Goal: Task Accomplishment & Management: Manage account settings

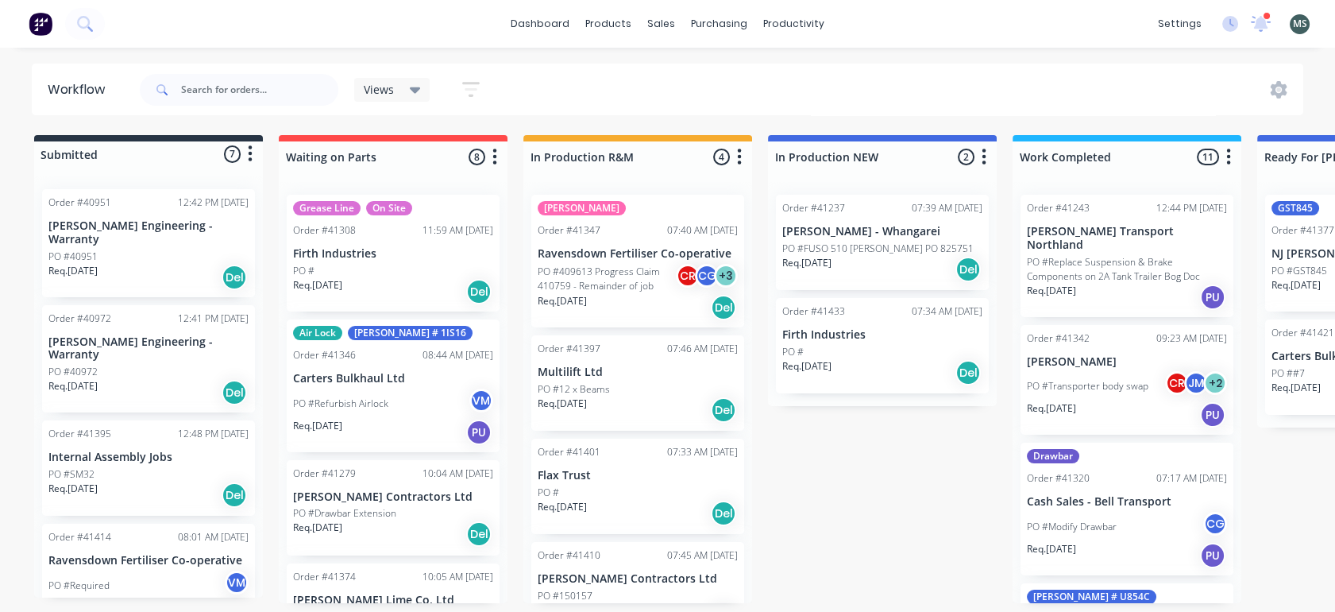
click at [862, 343] on div "Order #41433 07:34 AM [DATE] Firth Industries PO # Req. [DATE] Del" at bounding box center [882, 345] width 213 height 95
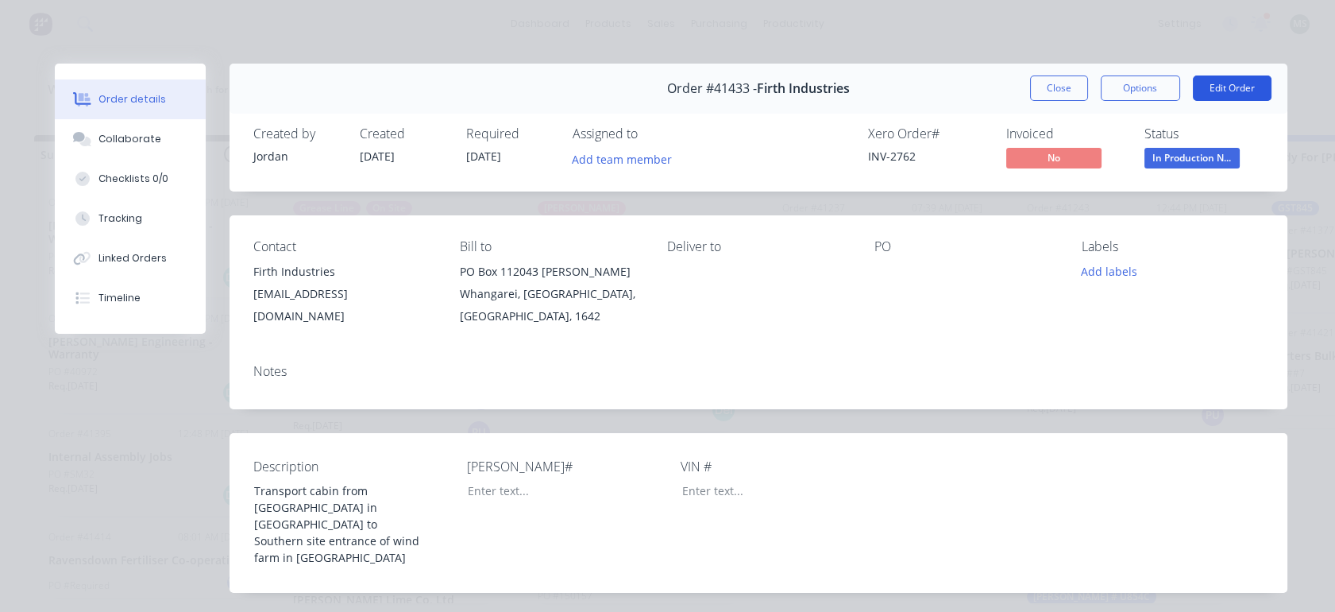
click at [1236, 92] on button "Edit Order" at bounding box center [1232, 87] width 79 height 25
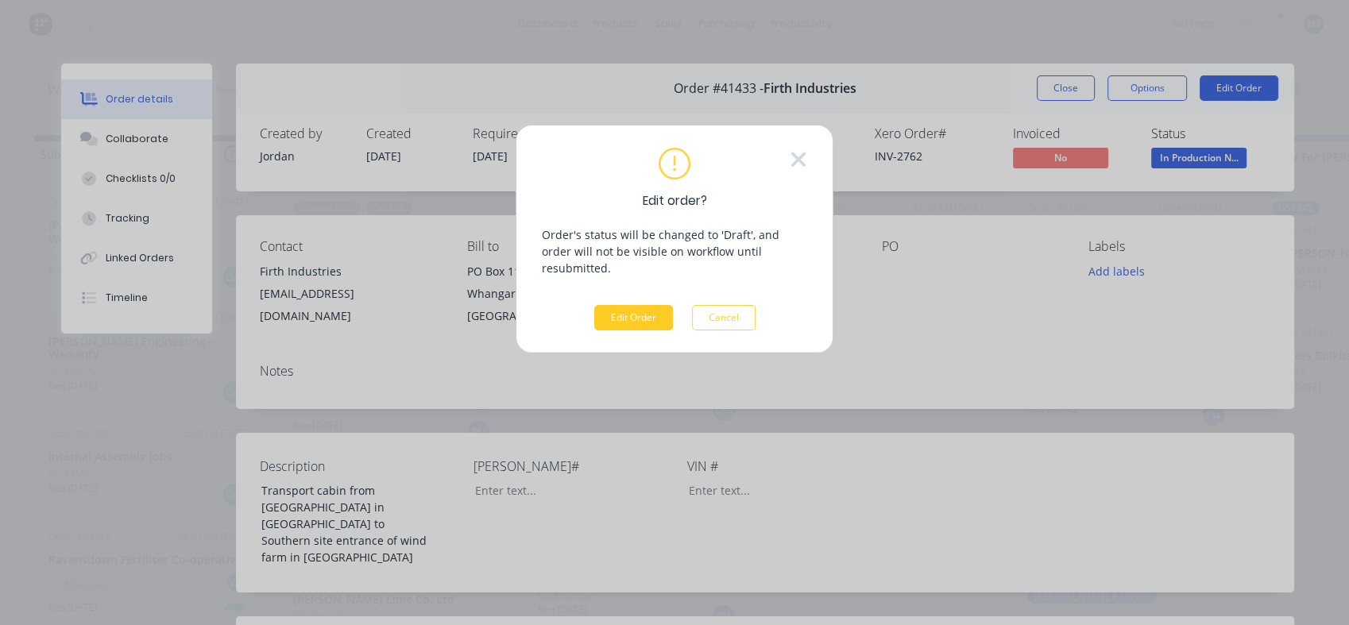
click at [610, 305] on button "Edit Order" at bounding box center [633, 317] width 79 height 25
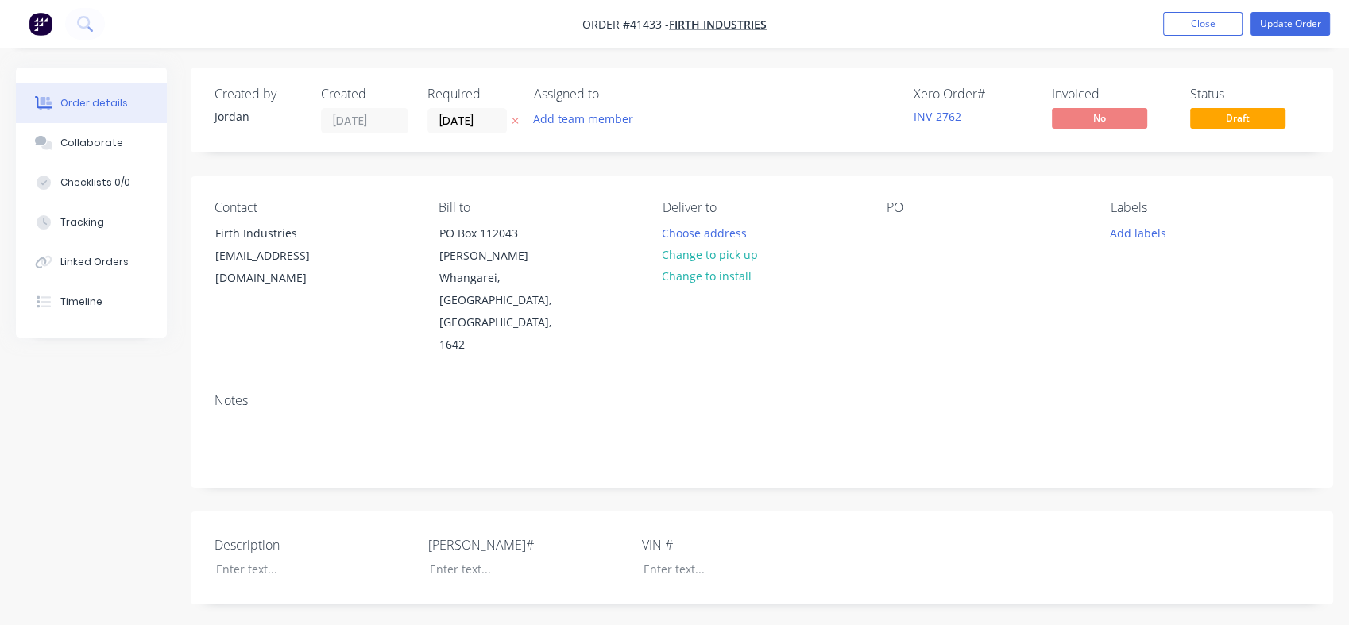
type input "$80.00"
type input "131.25"
type input "$185.00"
type input "$1,202.50"
type input "$35.00"
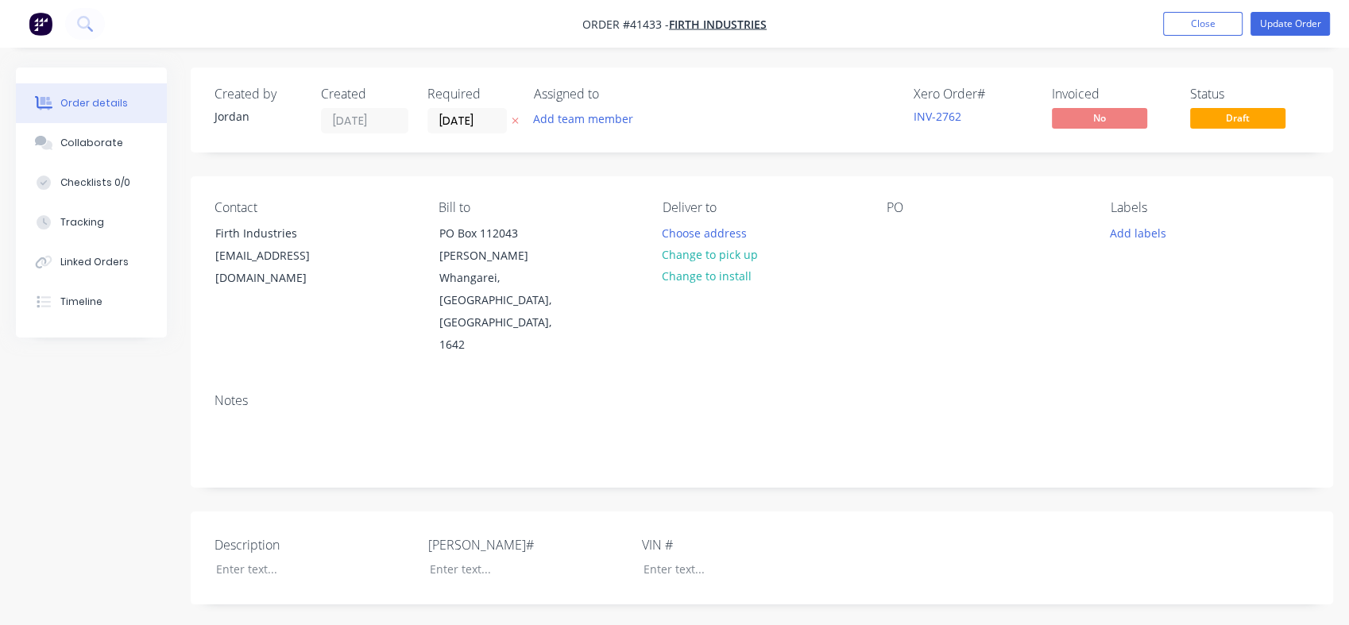
type input "55"
type input "$54.25"
type input "$108.50"
type input "$30.00"
type input "55"
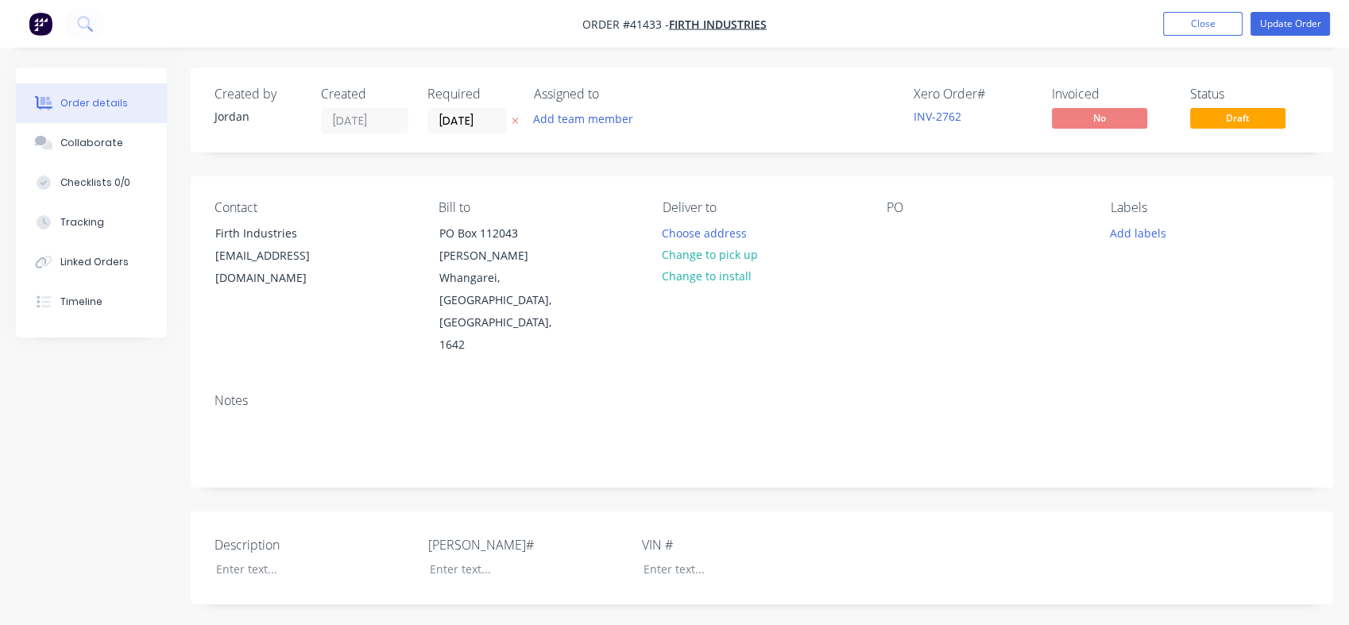
type input "$46.50"
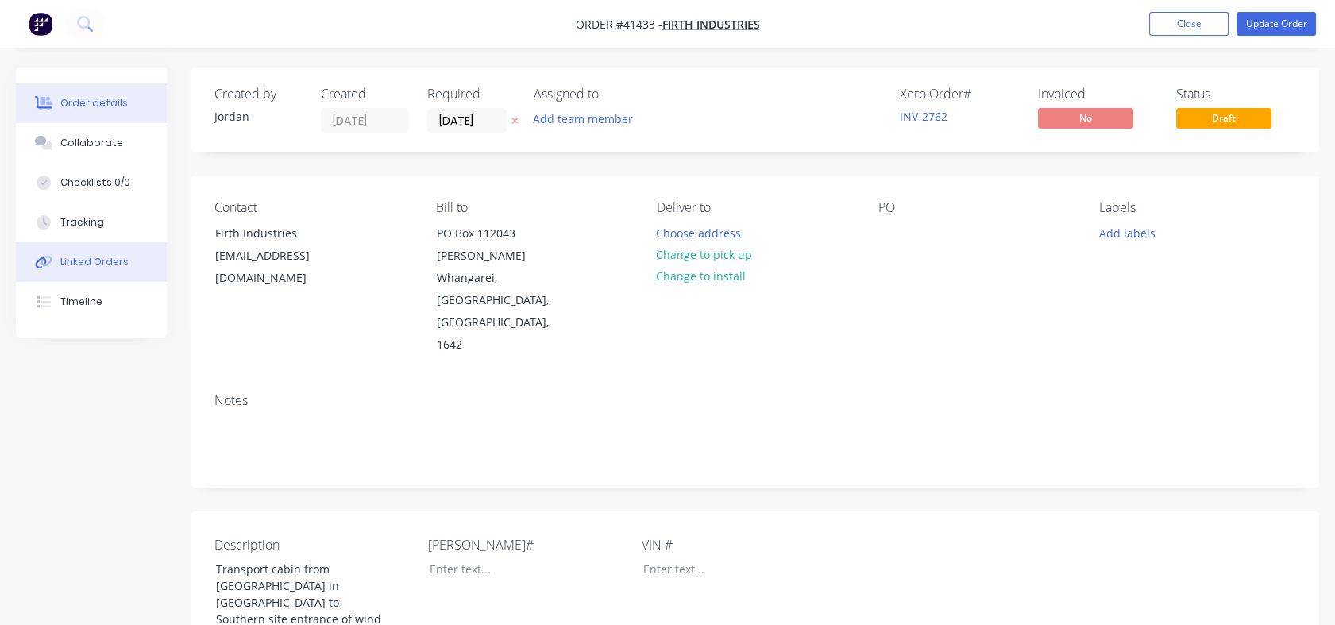
click at [77, 271] on button "Linked Orders" at bounding box center [91, 262] width 151 height 40
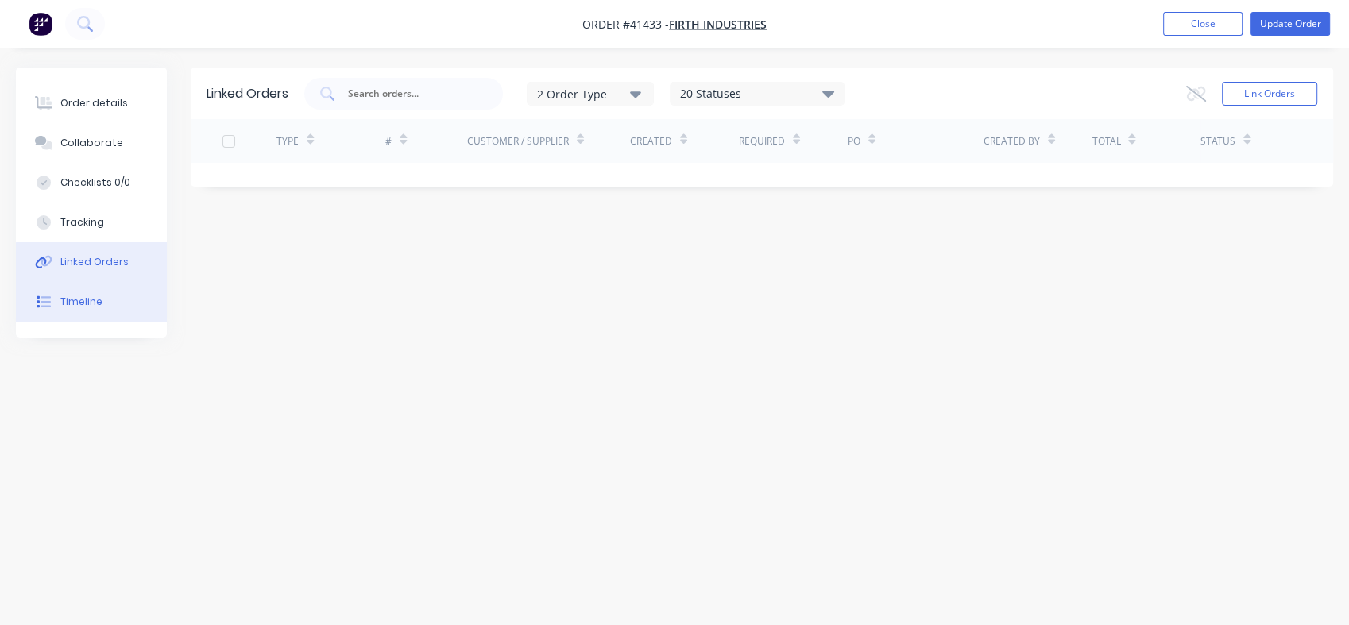
click at [77, 297] on div "Timeline" at bounding box center [81, 302] width 42 height 14
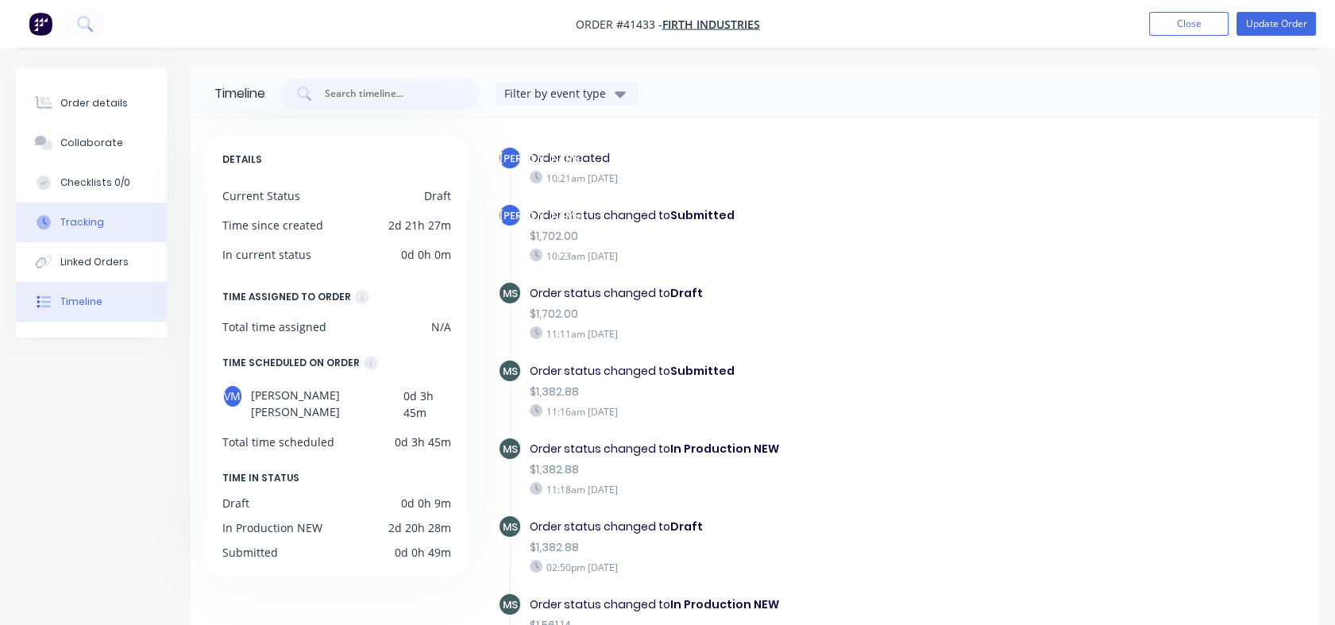
click at [70, 216] on div "Tracking" at bounding box center [82, 222] width 44 height 14
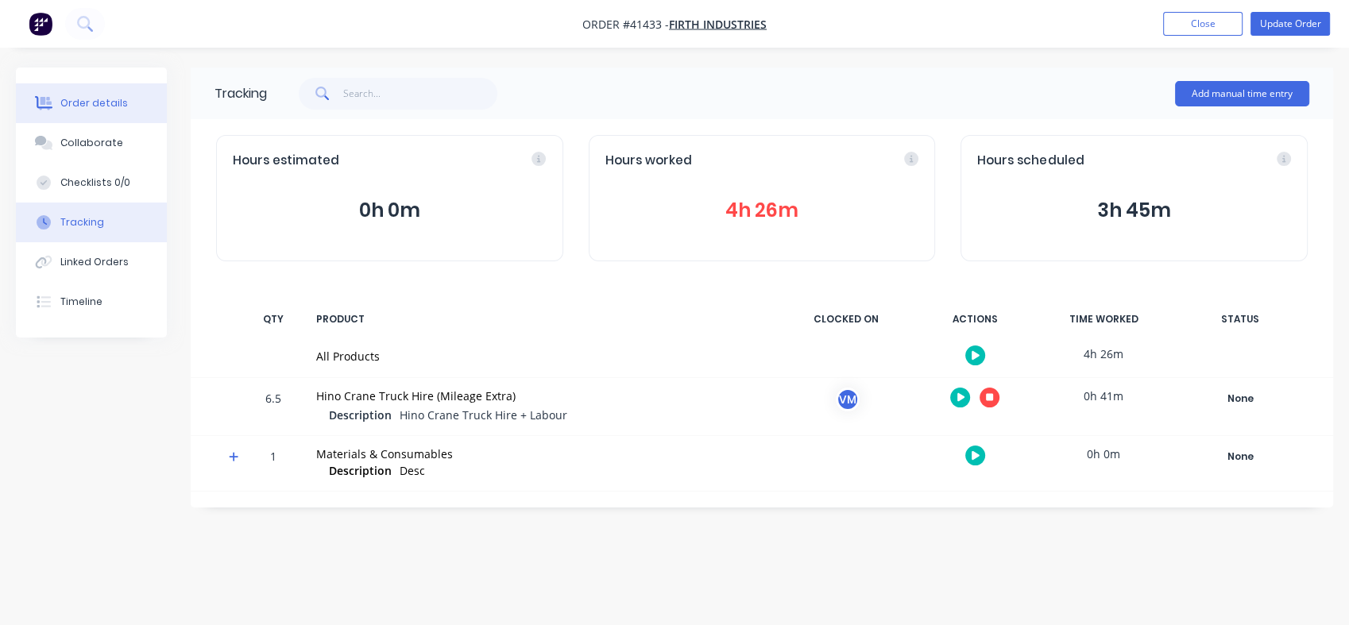
click at [91, 114] on button "Order details" at bounding box center [91, 103] width 151 height 40
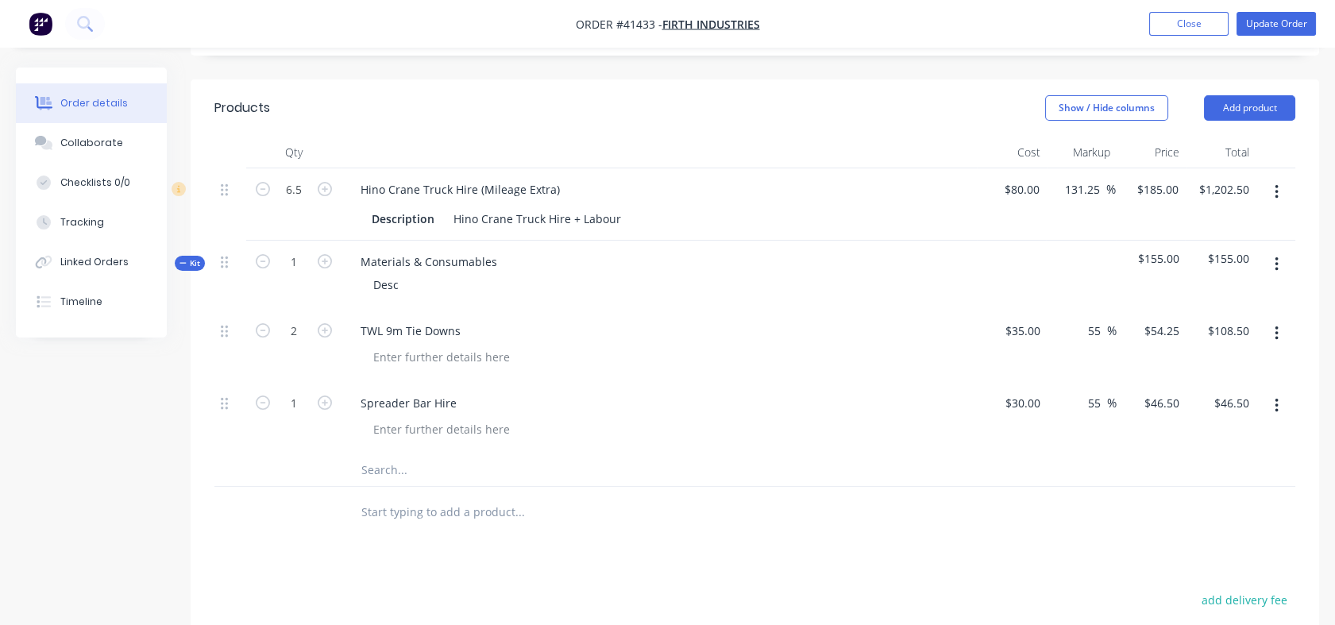
scroll to position [496, 0]
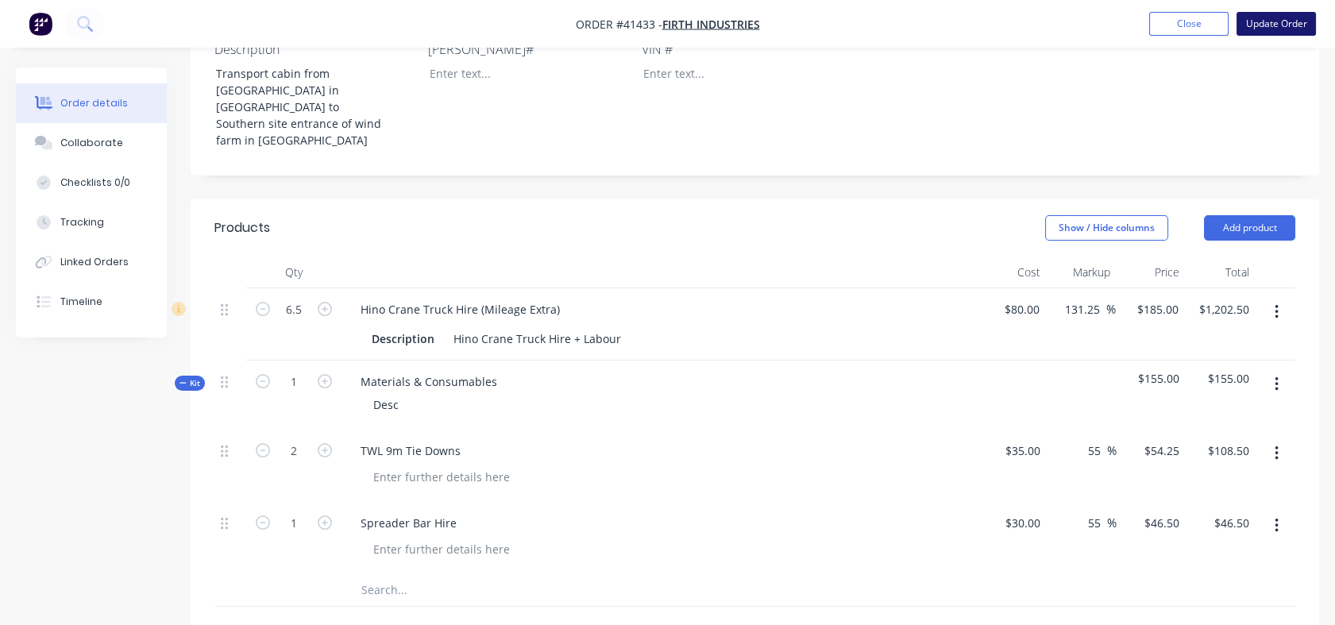
click at [1266, 29] on button "Update Order" at bounding box center [1276, 24] width 79 height 24
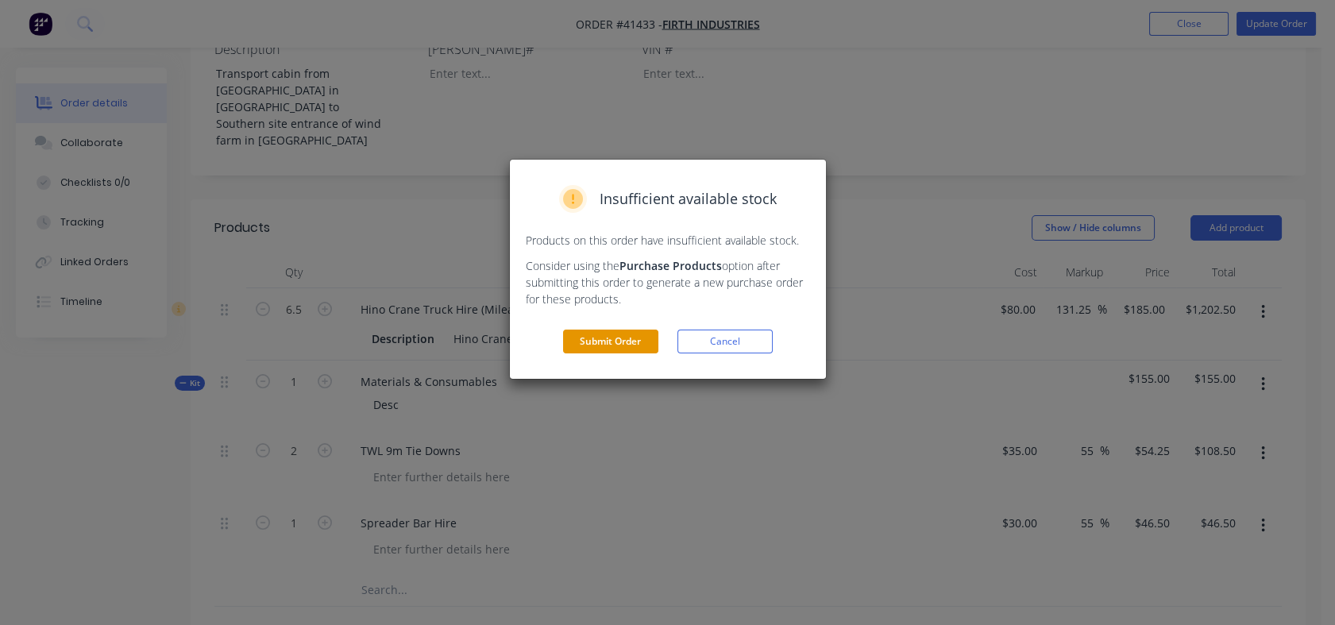
click at [585, 340] on button "Submit Order" at bounding box center [610, 342] width 95 height 24
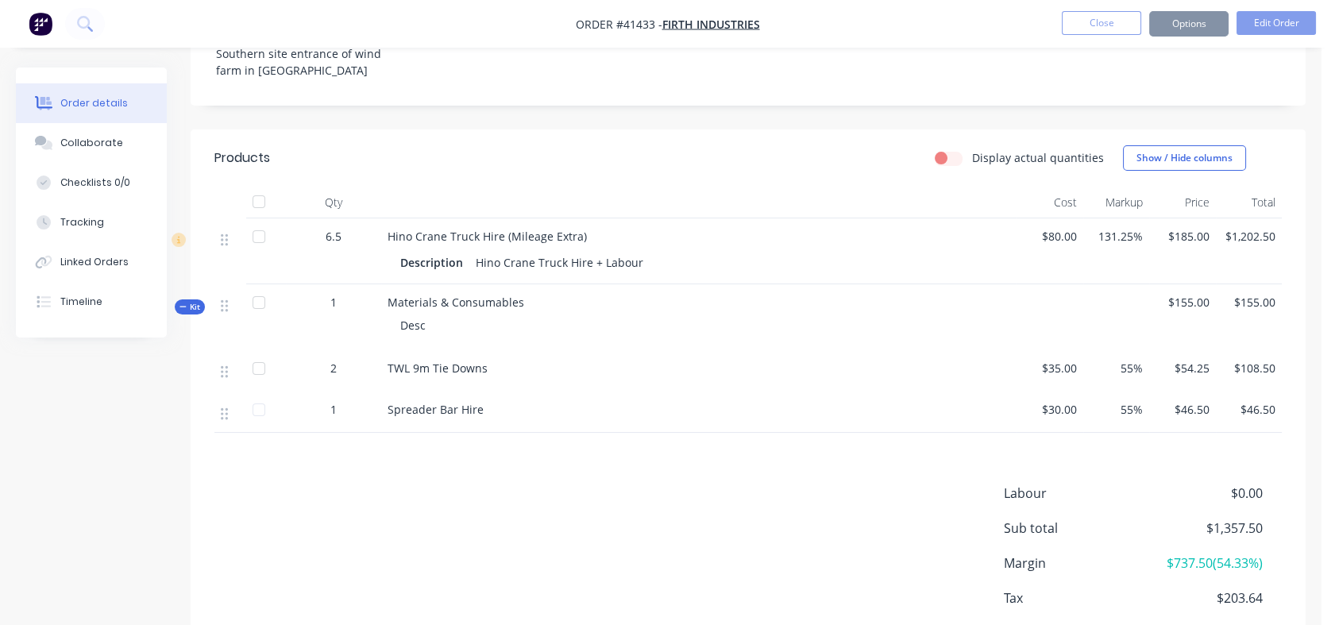
scroll to position [494, 0]
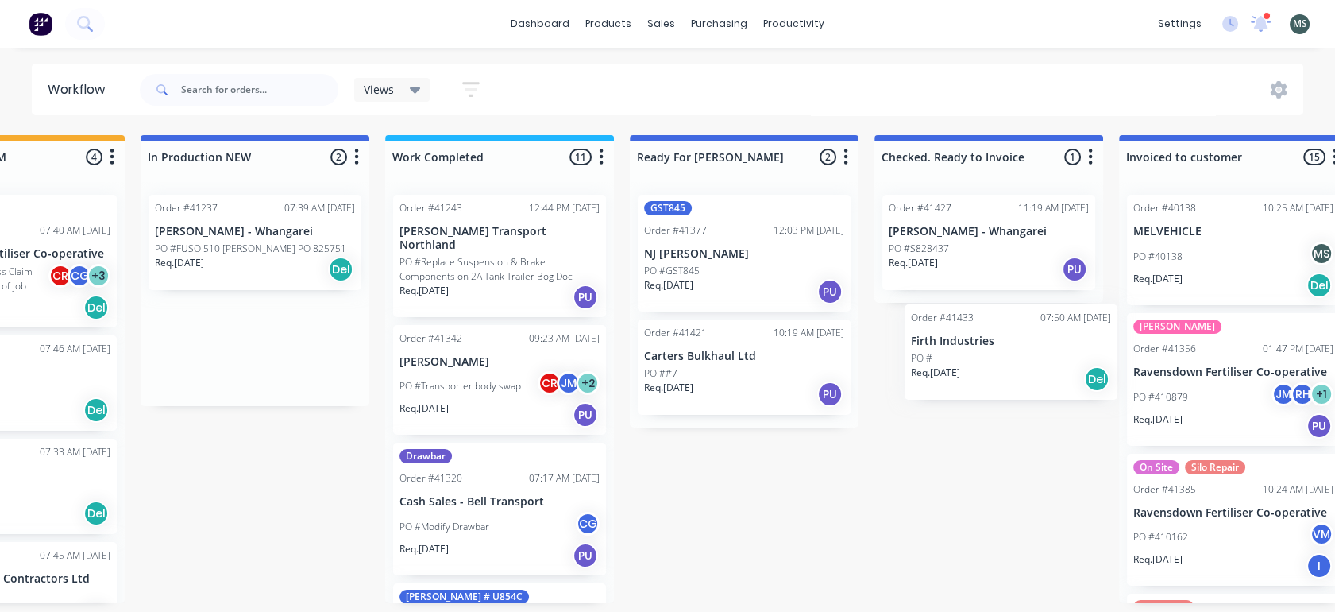
scroll to position [0, 632]
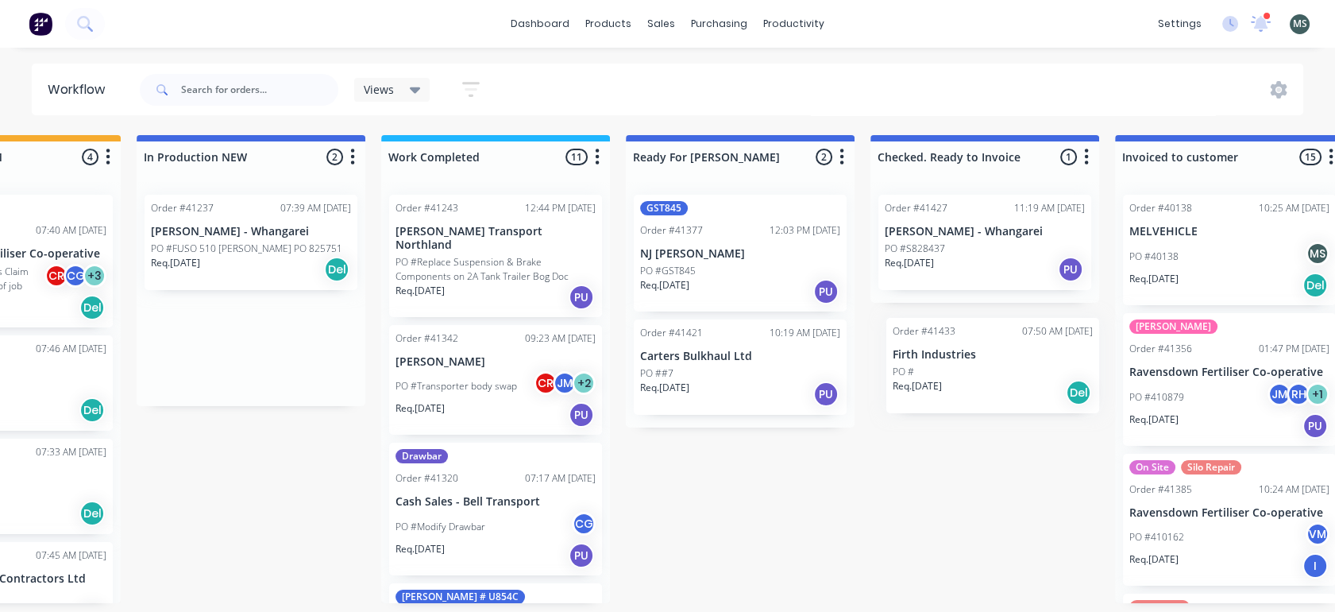
drag, startPoint x: 879, startPoint y: 342, endPoint x: 1001, endPoint y: 365, distance: 124.5
click at [1001, 365] on div "Submitted 7 Status colour #273444 hex #273444 Save Cancel Summaries Total order…" at bounding box center [681, 369] width 2650 height 468
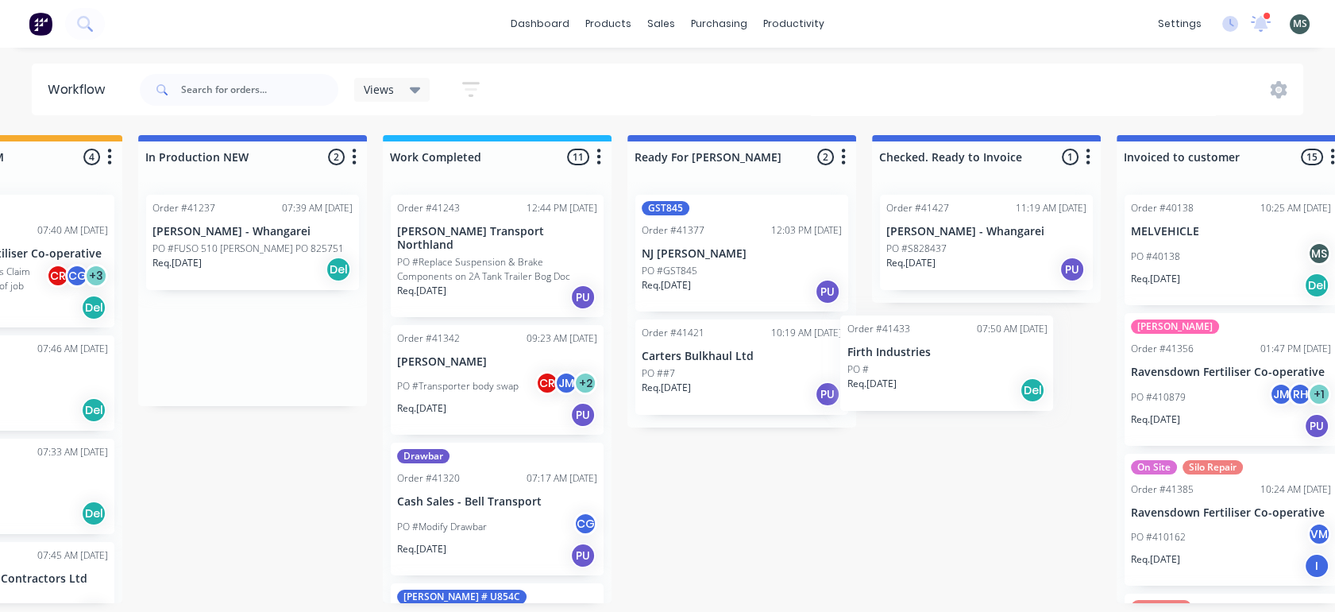
drag, startPoint x: 183, startPoint y: 363, endPoint x: 899, endPoint y: 381, distance: 716.8
click at [899, 381] on div "Submitted 7 Status colour #273444 hex #273444 Save Cancel Summaries Total order…" at bounding box center [683, 369] width 2650 height 468
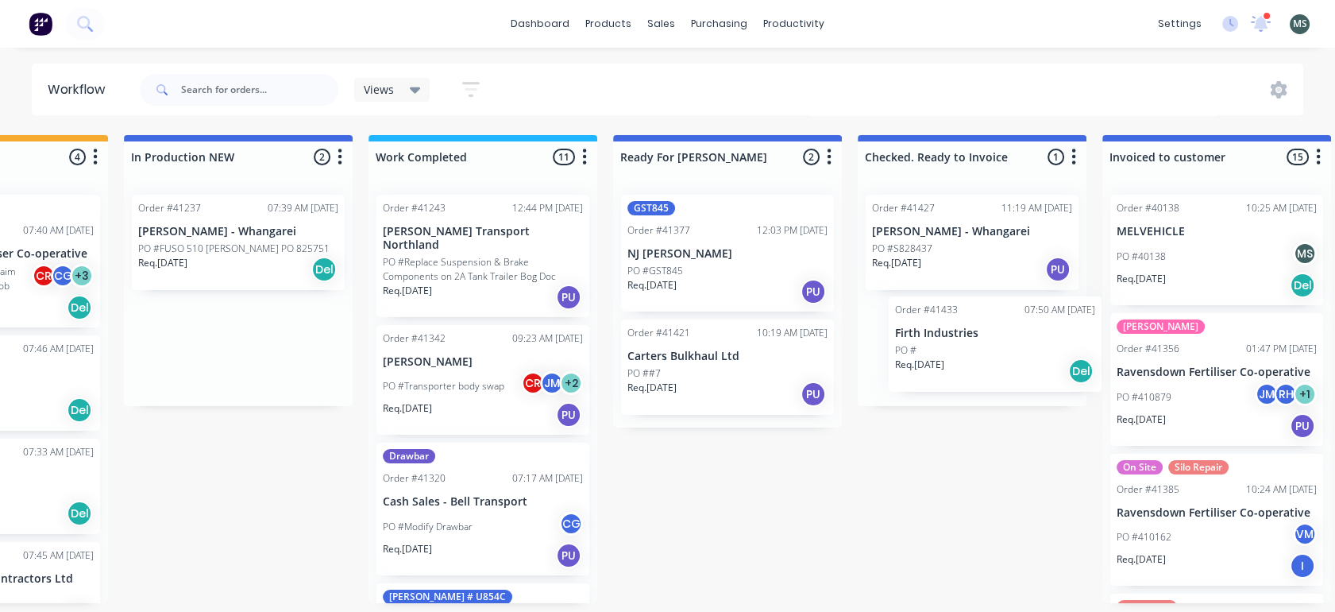
scroll to position [0, 647]
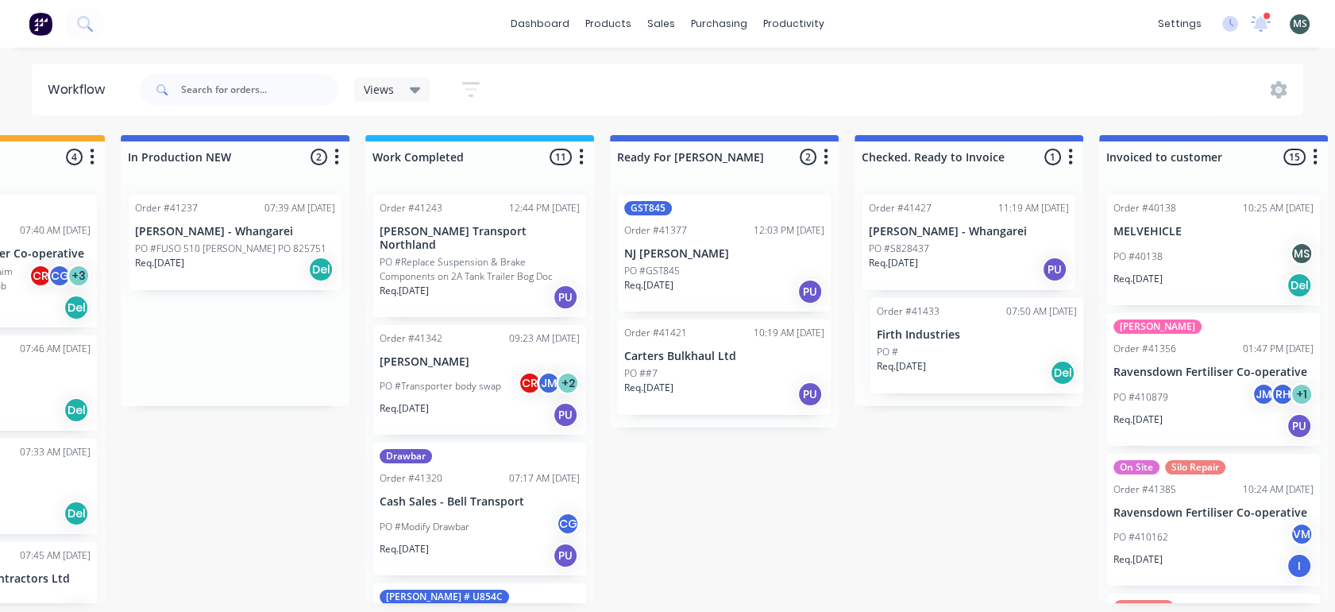
drag, startPoint x: 308, startPoint y: 356, endPoint x: 1033, endPoint y: 358, distance: 724.6
click at [1033, 358] on div "Submitted 7 Status colour #273444 hex #273444 Save Cancel Summaries Total order…" at bounding box center [666, 369] width 2650 height 468
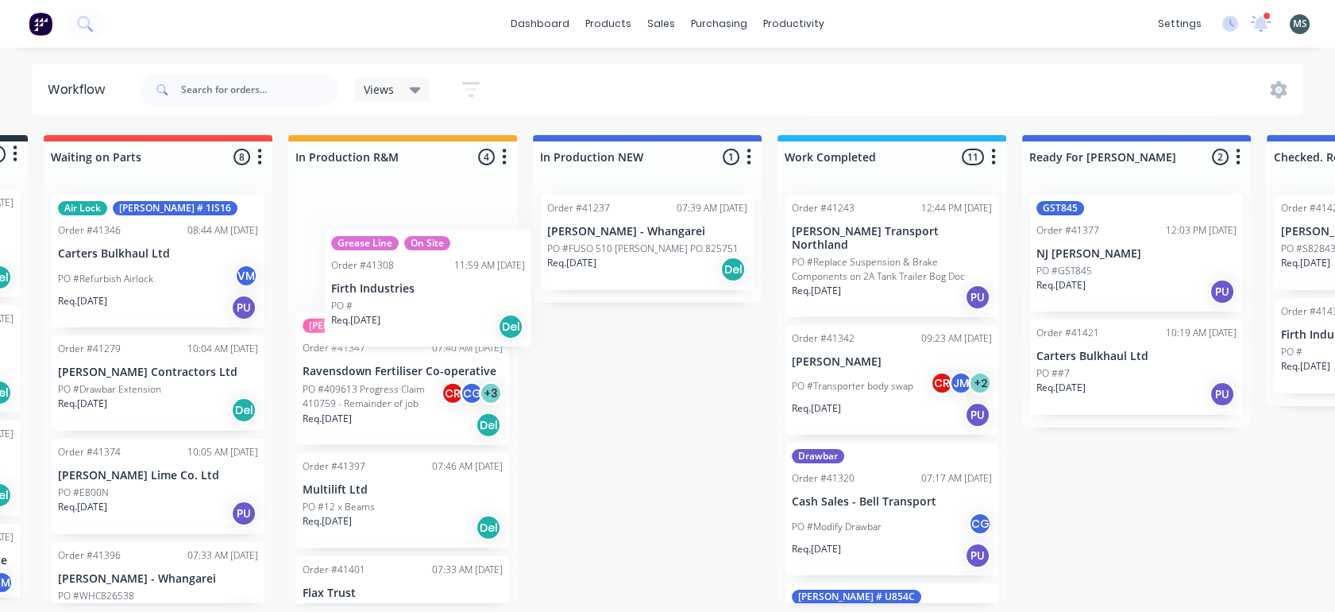
scroll to position [0, 0]
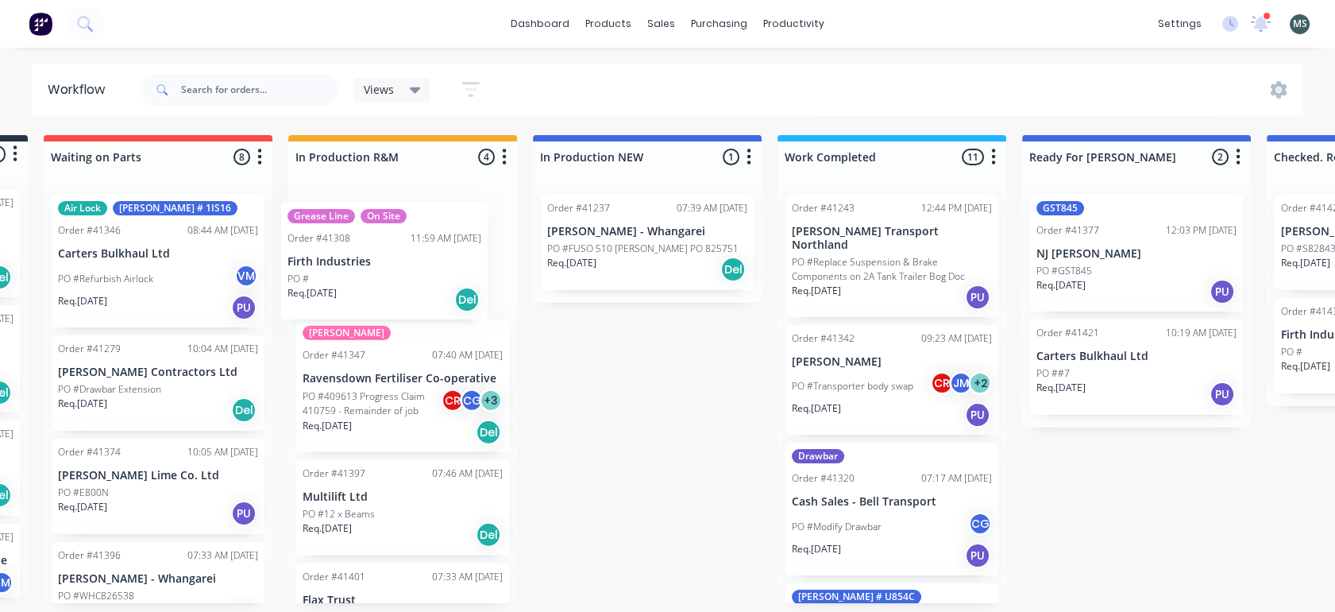
drag, startPoint x: 128, startPoint y: 261, endPoint x: 377, endPoint y: 268, distance: 248.8
click at [377, 268] on div "Submitted 7 Status colour #273444 hex #273444 Save Cancel Summaries Total order…" at bounding box center [1078, 369] width 2650 height 468
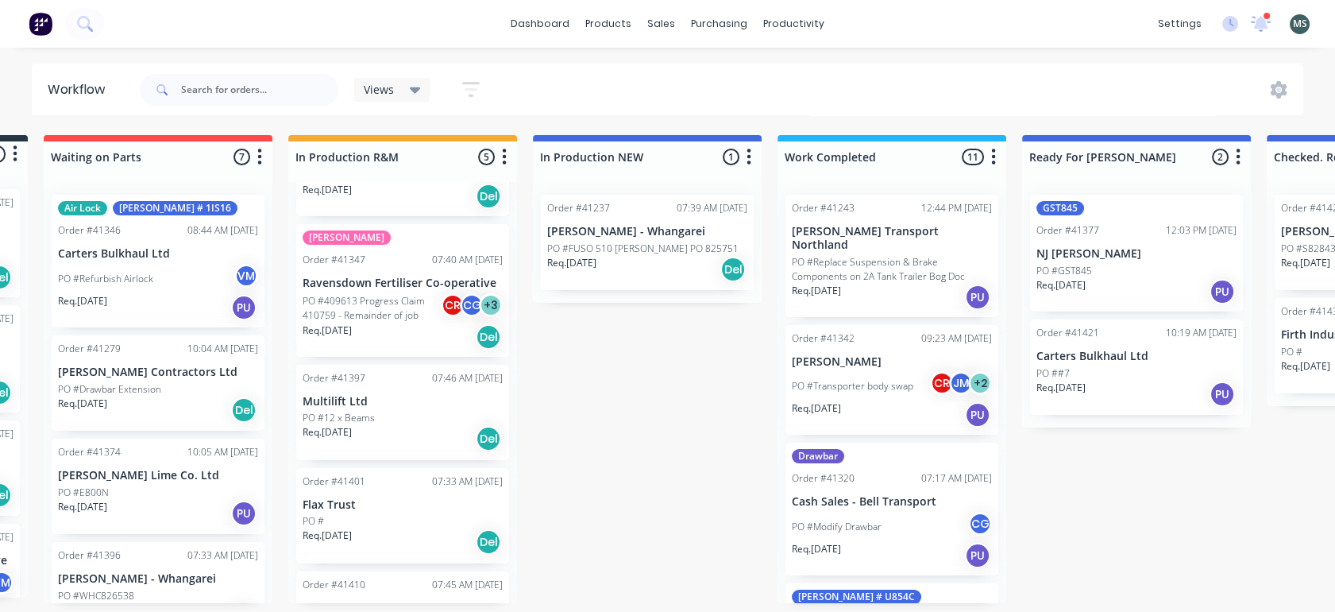
scroll to position [99, 0]
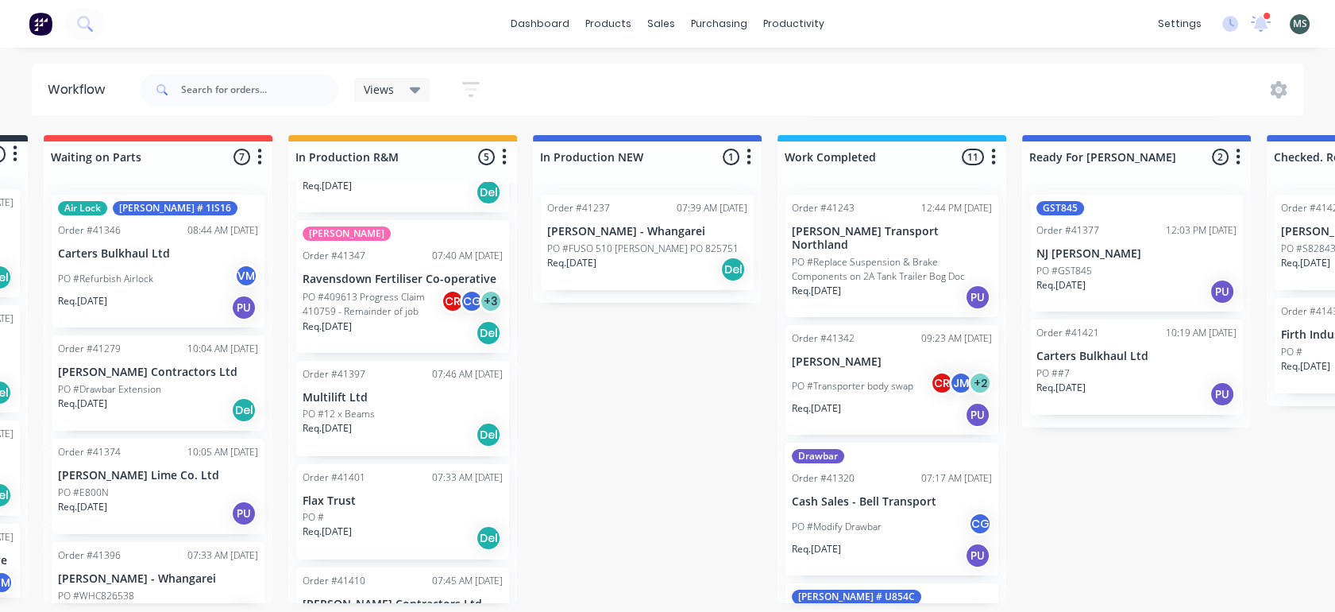
click at [390, 315] on p "PO #409613 Progress Claim 410759 - Remainder of job" at bounding box center [372, 304] width 138 height 29
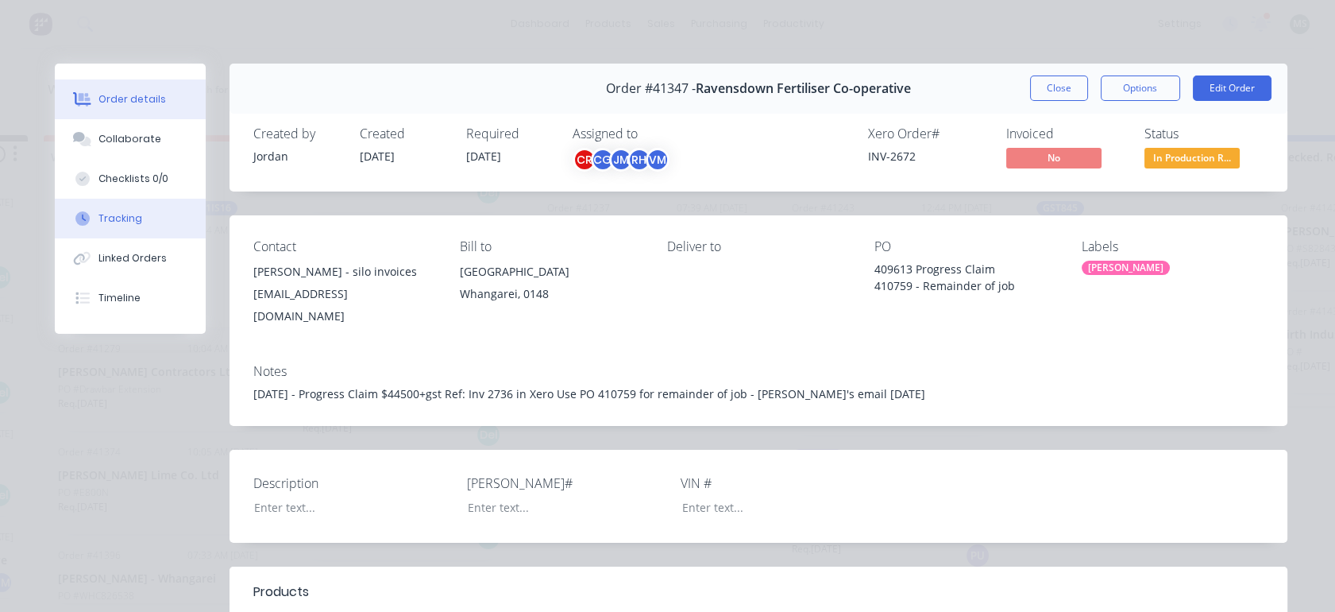
click at [114, 222] on div "Tracking" at bounding box center [121, 218] width 44 height 14
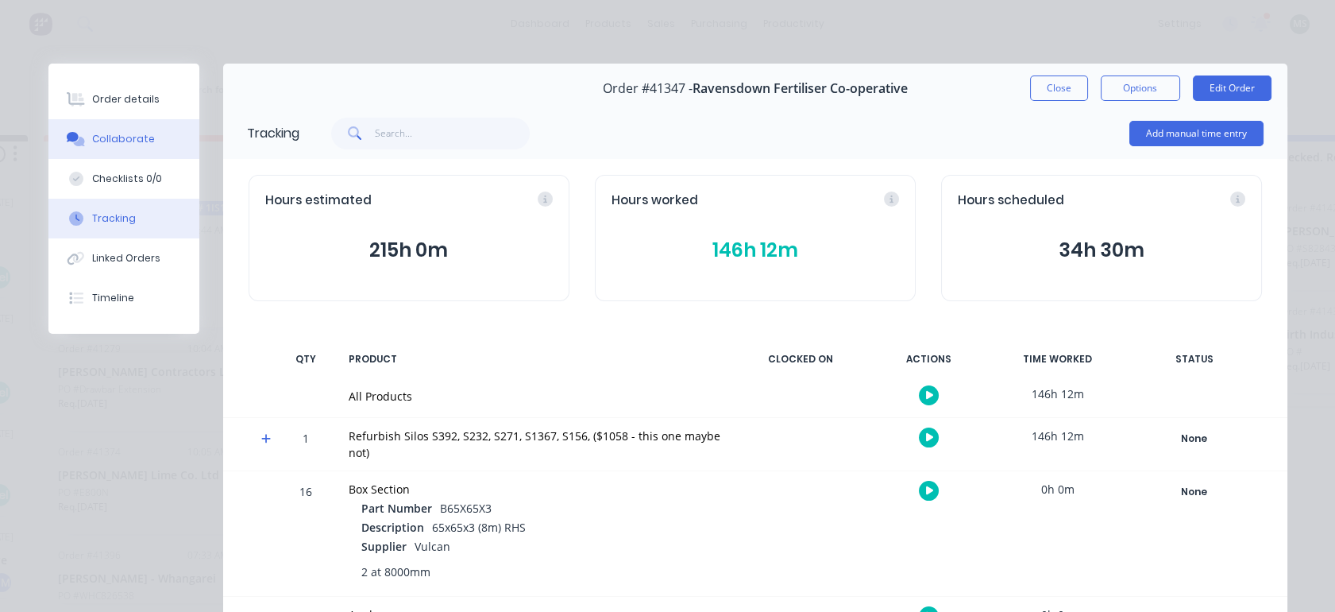
click at [92, 137] on div "Collaborate" at bounding box center [123, 139] width 63 height 14
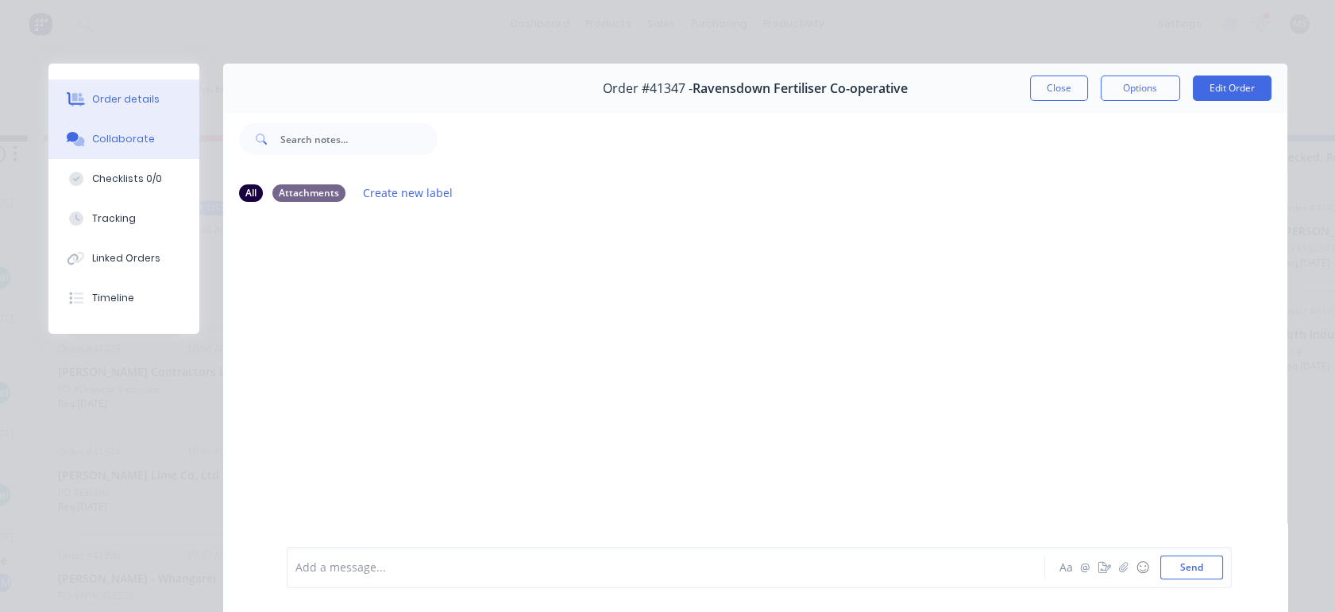
click at [102, 107] on button "Order details" at bounding box center [123, 99] width 151 height 40
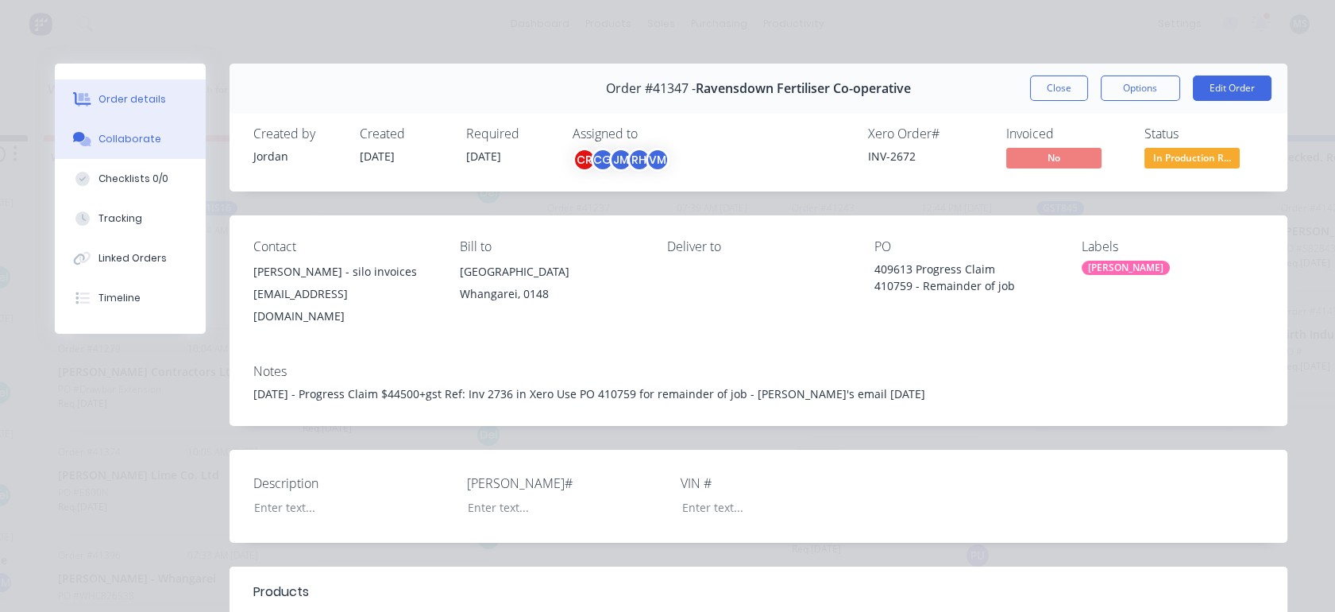
click at [102, 132] on div "Collaborate" at bounding box center [130, 139] width 63 height 14
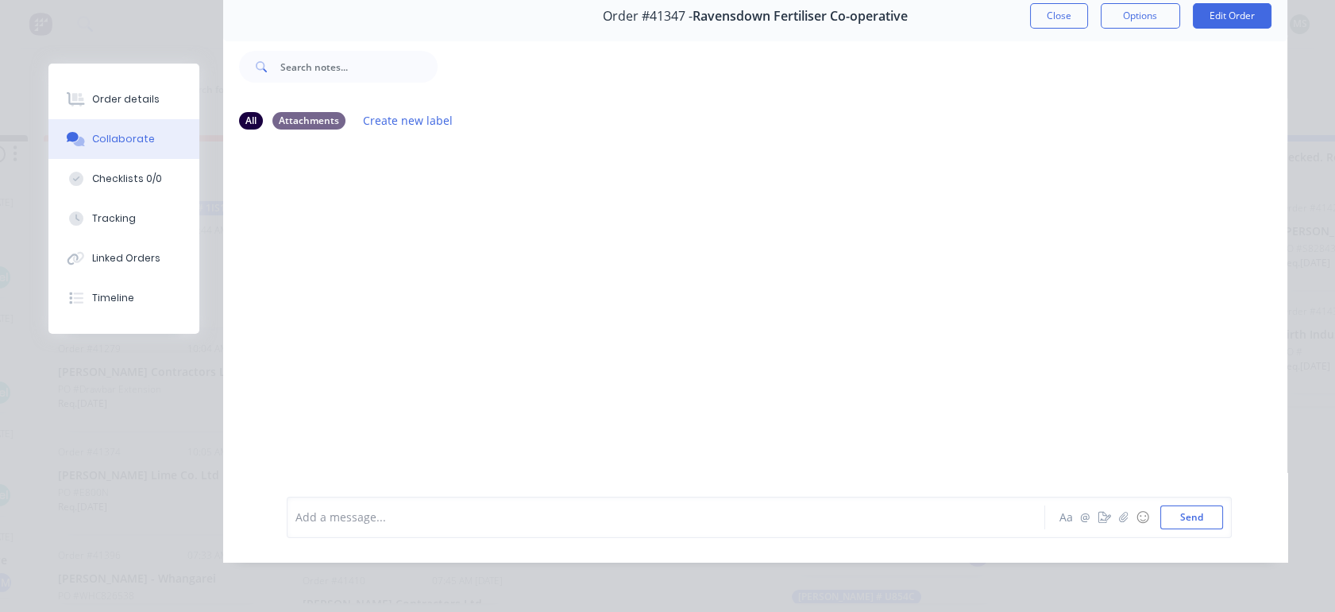
scroll to position [26, 0]
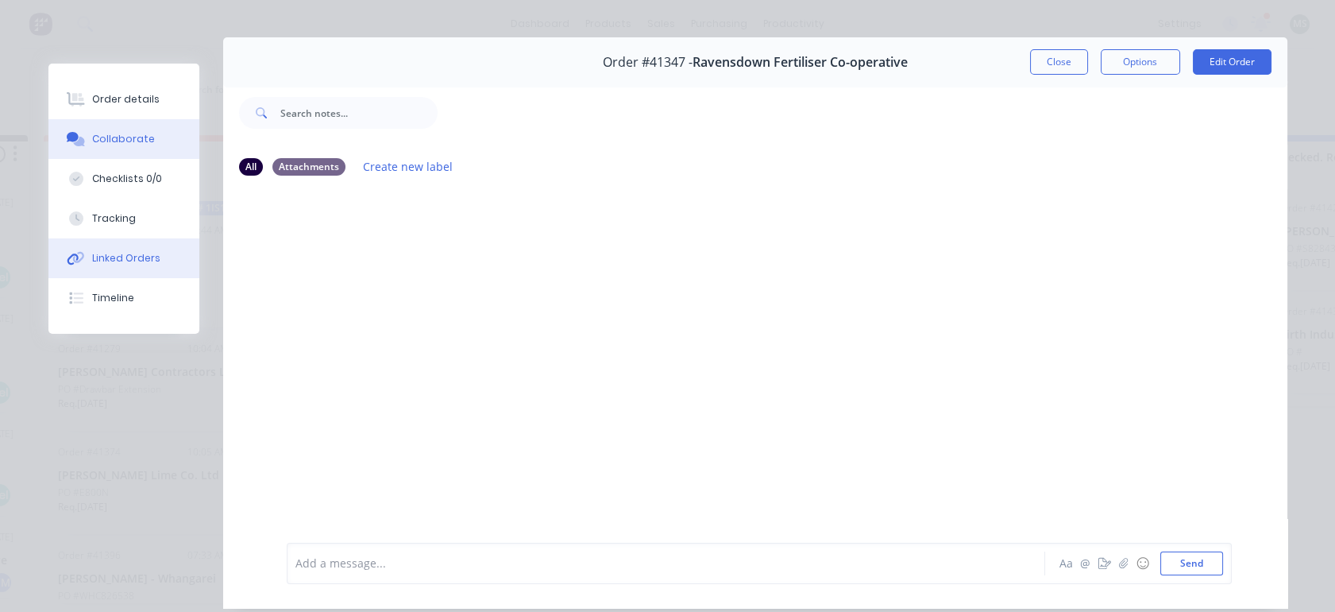
click at [114, 267] on button "Linked Orders" at bounding box center [123, 258] width 151 height 40
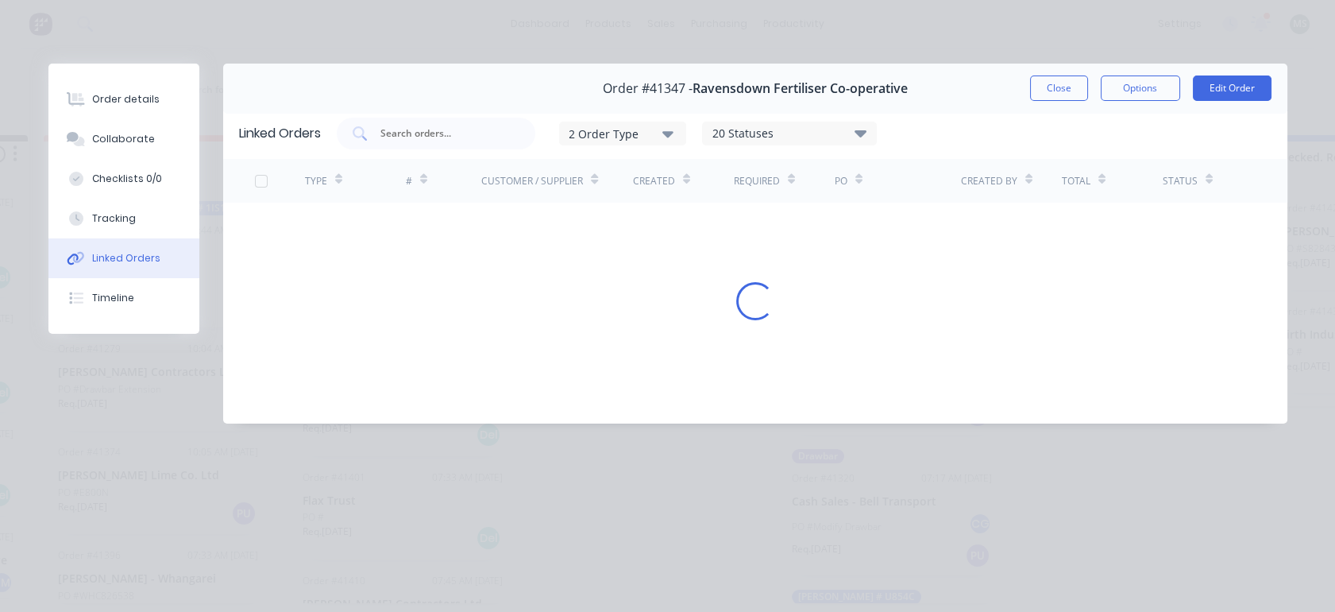
scroll to position [0, 0]
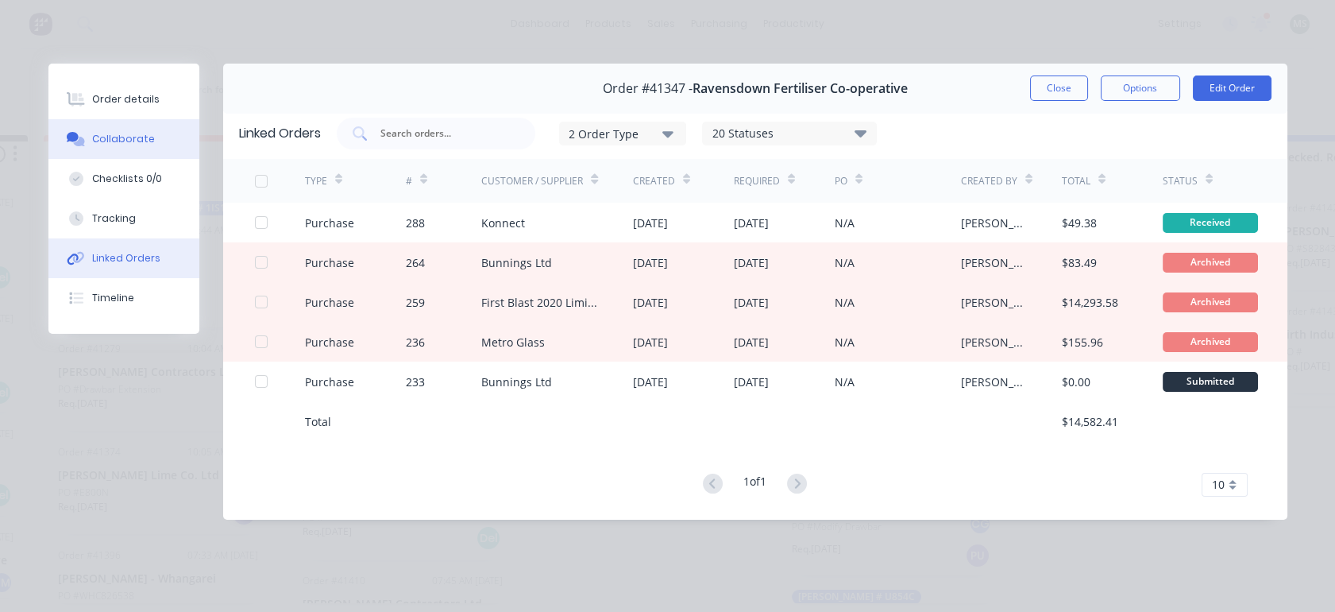
click at [118, 140] on div "Collaborate" at bounding box center [123, 139] width 63 height 14
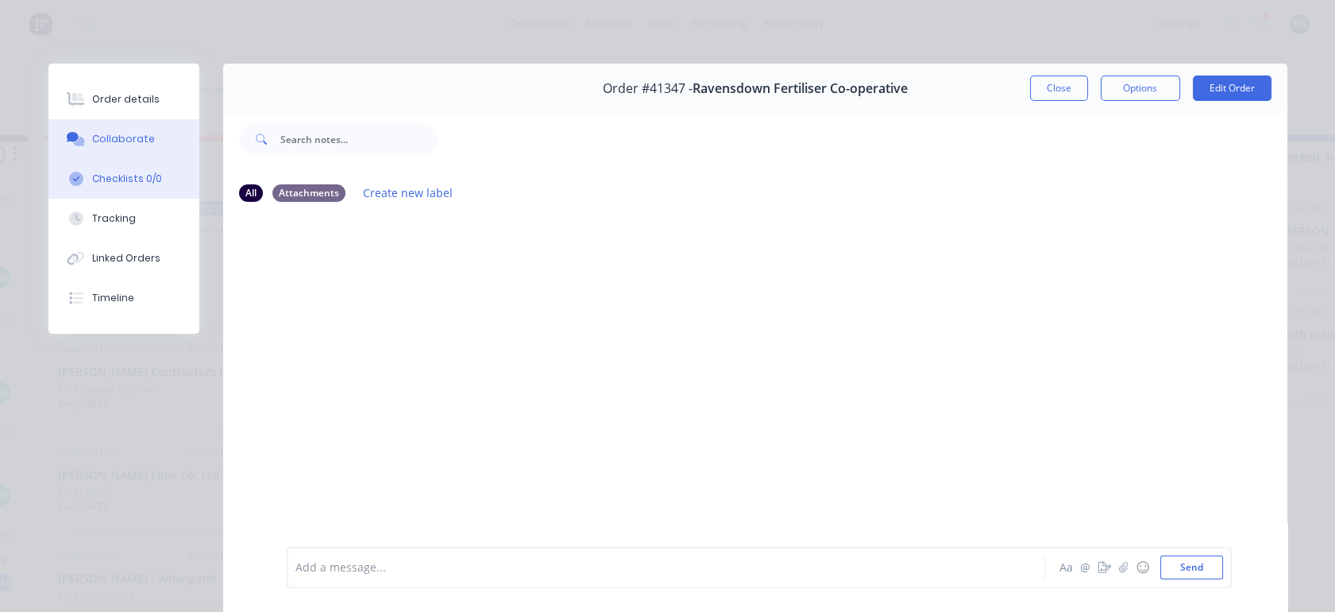
click at [110, 176] on div "Checklists 0/0" at bounding box center [127, 179] width 70 height 14
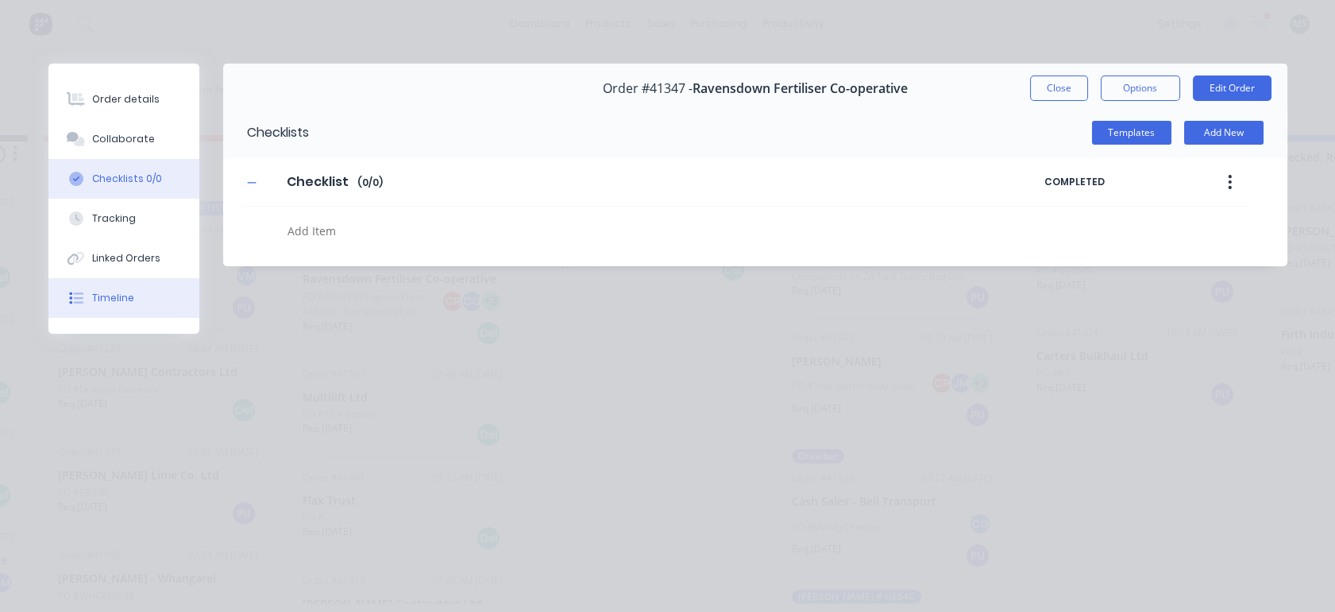
click at [111, 288] on button "Timeline" at bounding box center [123, 298] width 151 height 40
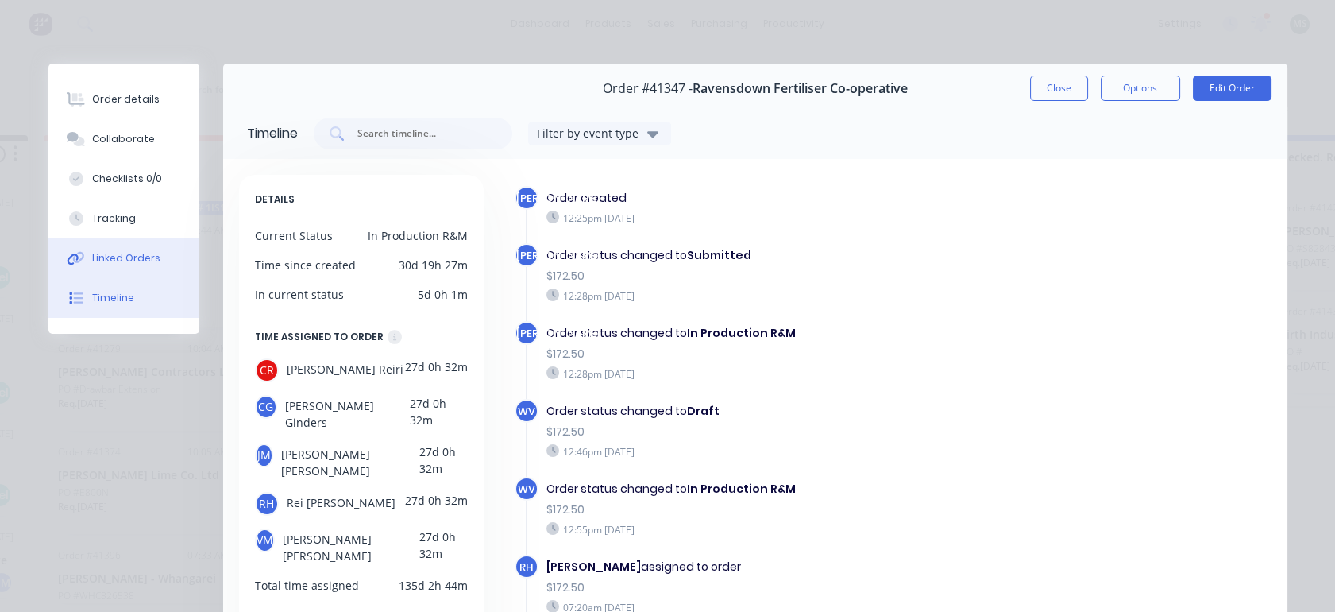
click at [105, 254] on div "Linked Orders" at bounding box center [126, 258] width 68 height 14
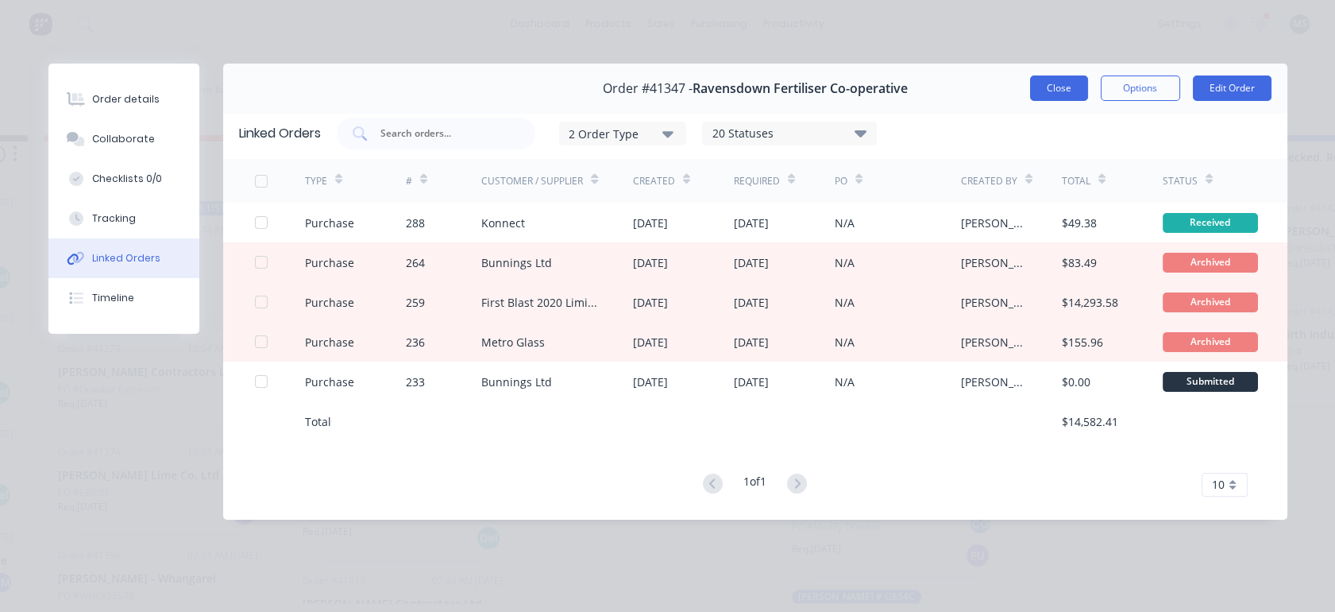
click at [1048, 87] on button "Close" at bounding box center [1059, 87] width 58 height 25
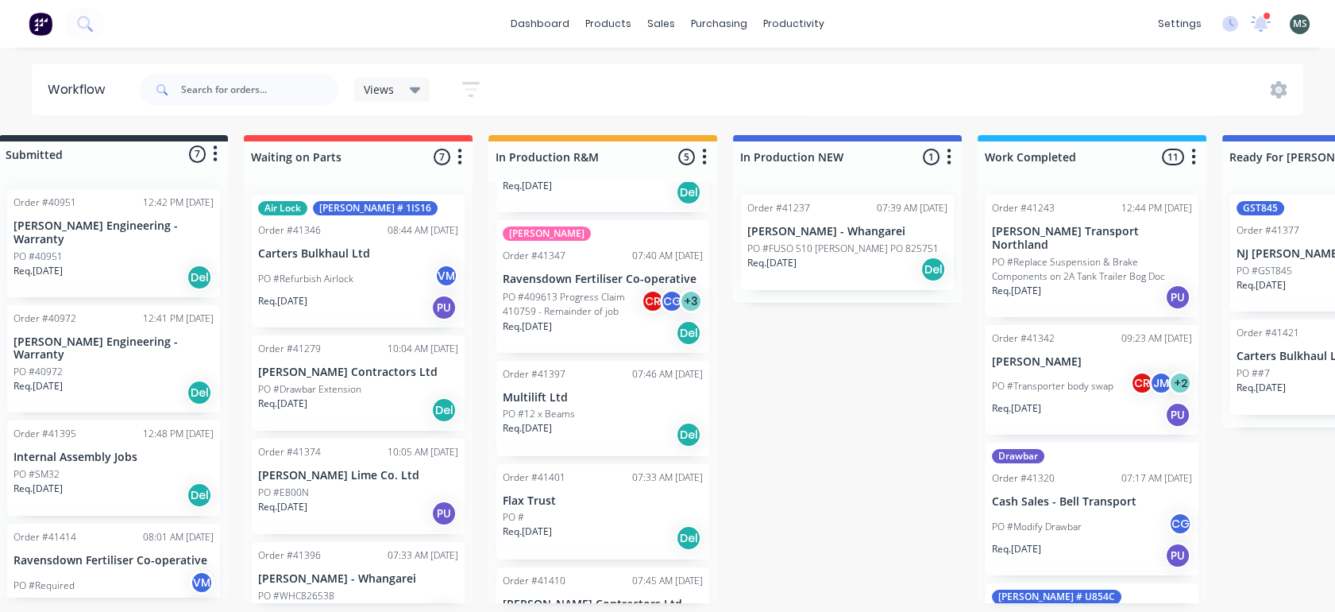
scroll to position [0, 7]
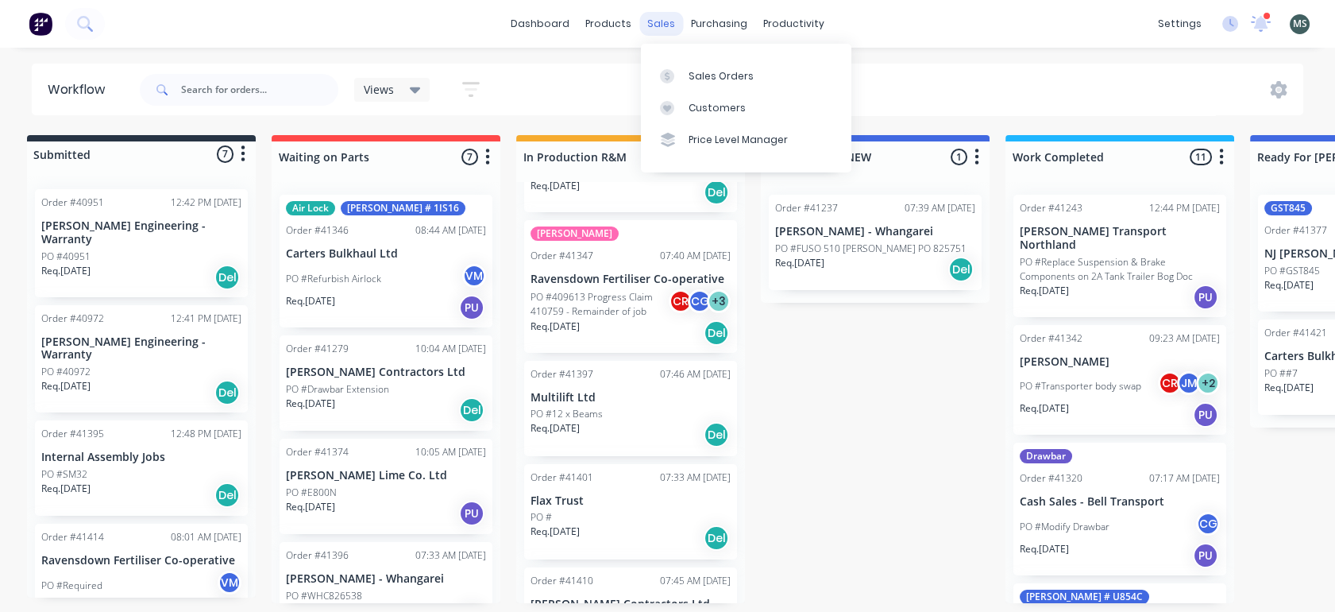
click at [655, 19] on div "sales" at bounding box center [662, 24] width 44 height 24
click at [701, 75] on div "Sales Orders" at bounding box center [721, 76] width 65 height 14
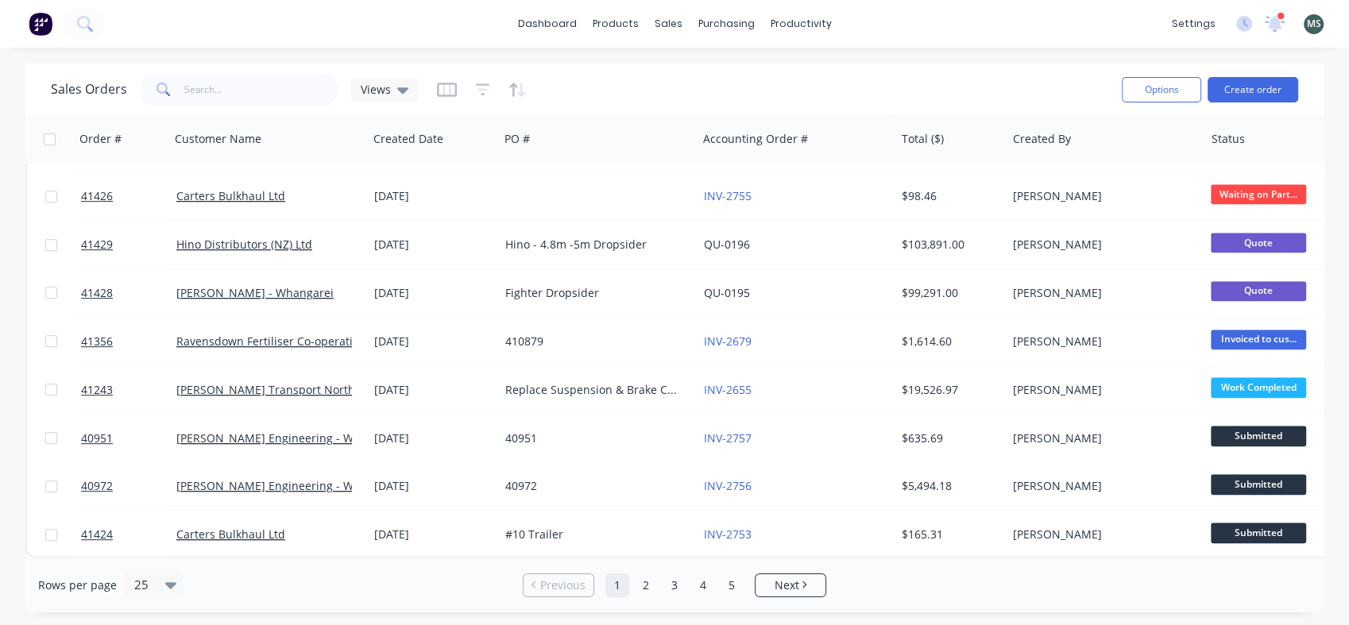
scroll to position [822, 0]
click at [649, 585] on link "2" at bounding box center [646, 586] width 24 height 24
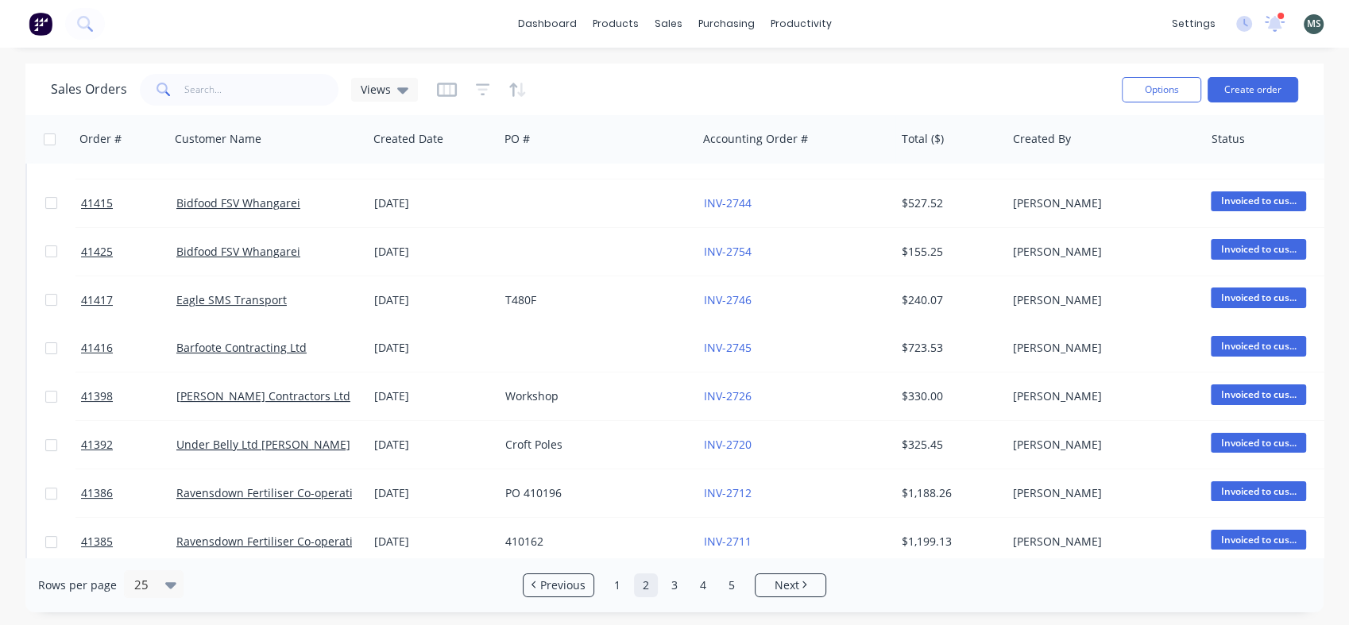
scroll to position [37, 0]
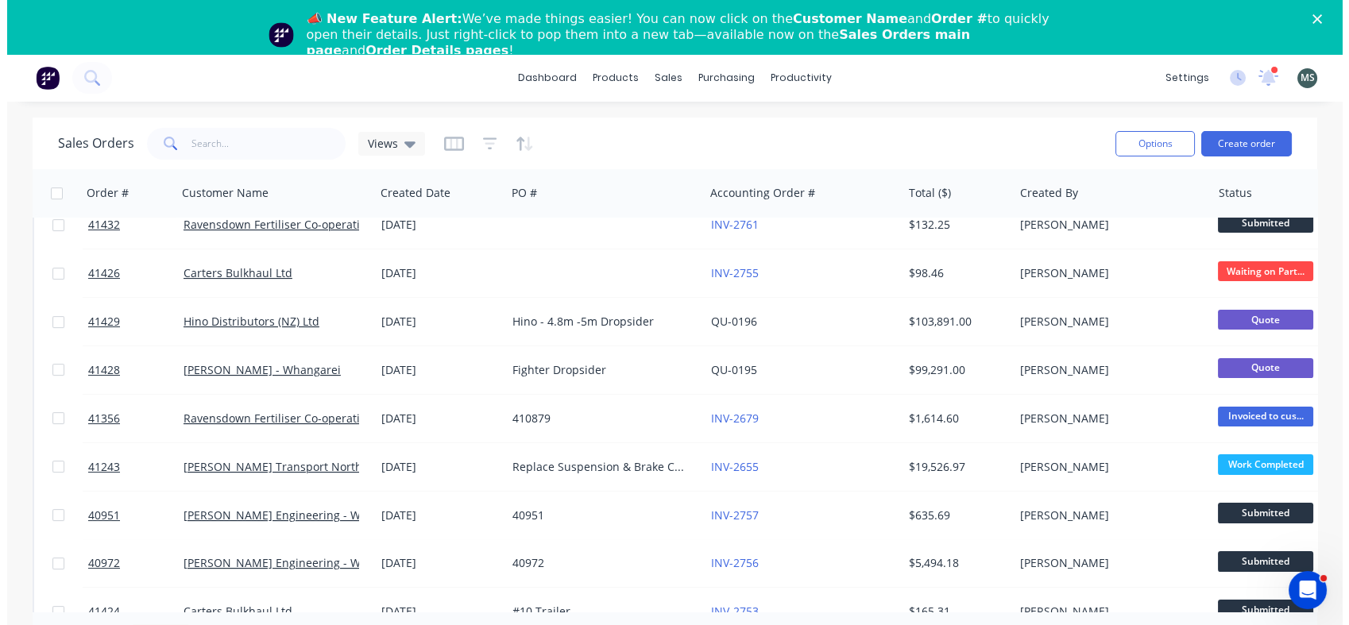
scroll to position [822, 0]
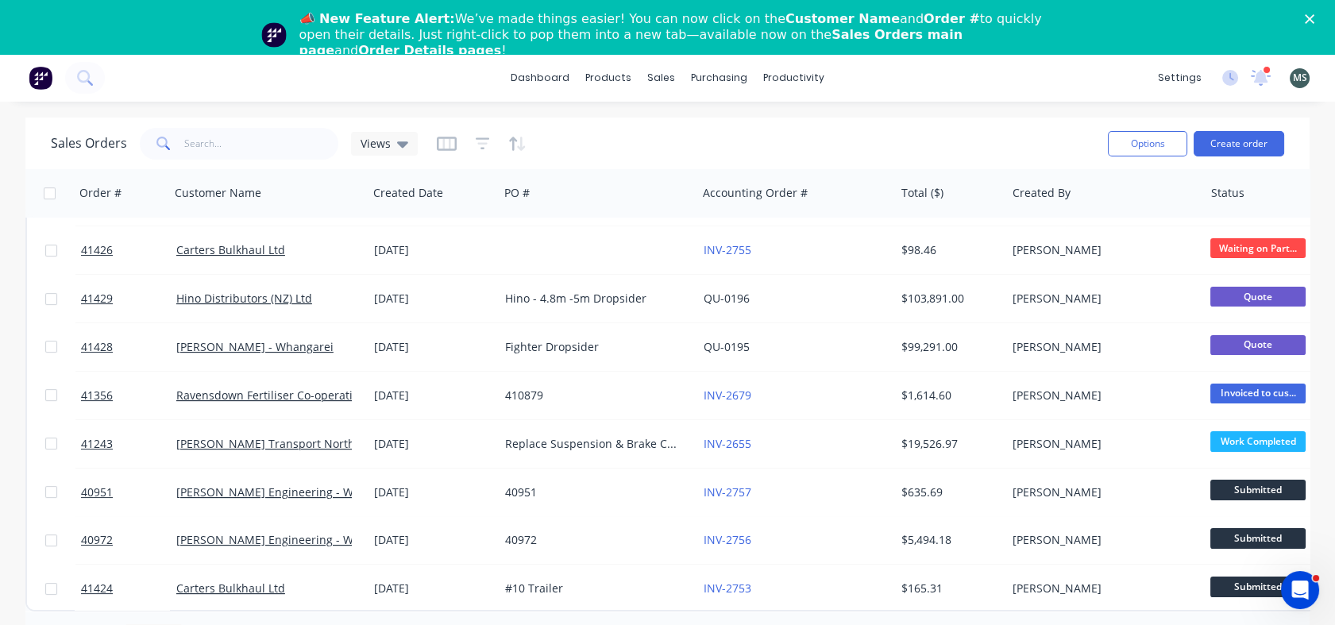
click at [1315, 16] on icon "Close" at bounding box center [1310, 19] width 10 height 10
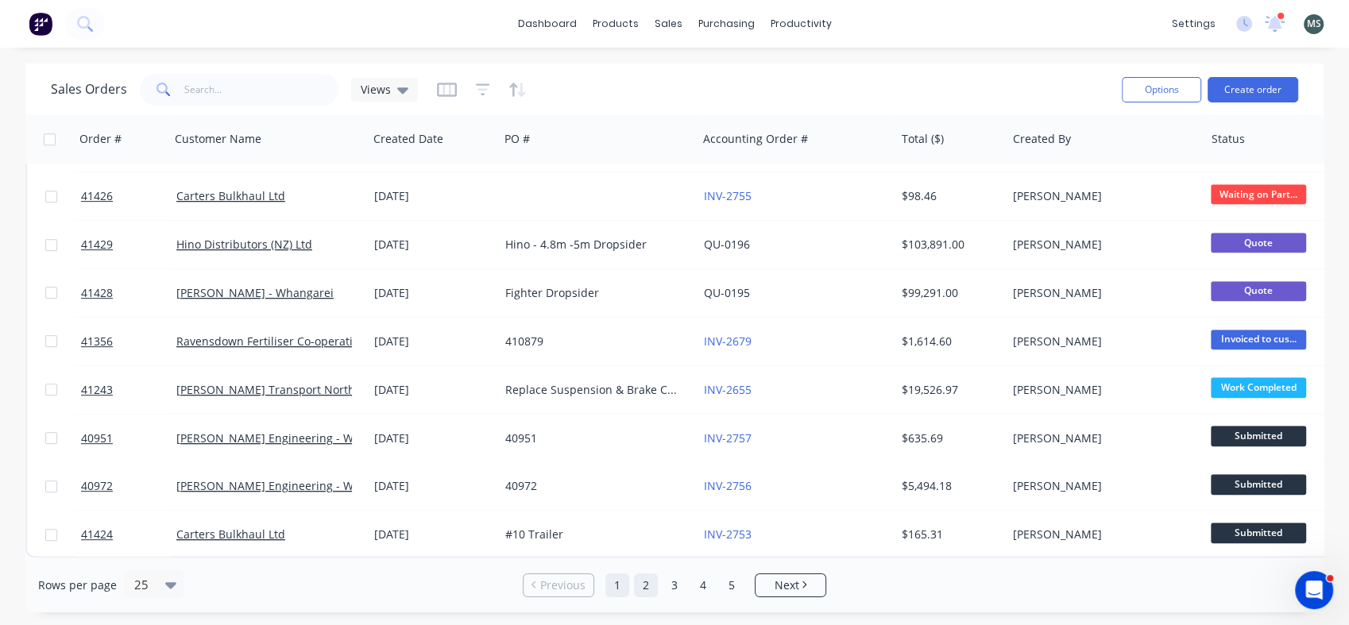
click at [648, 583] on link "2" at bounding box center [646, 586] width 24 height 24
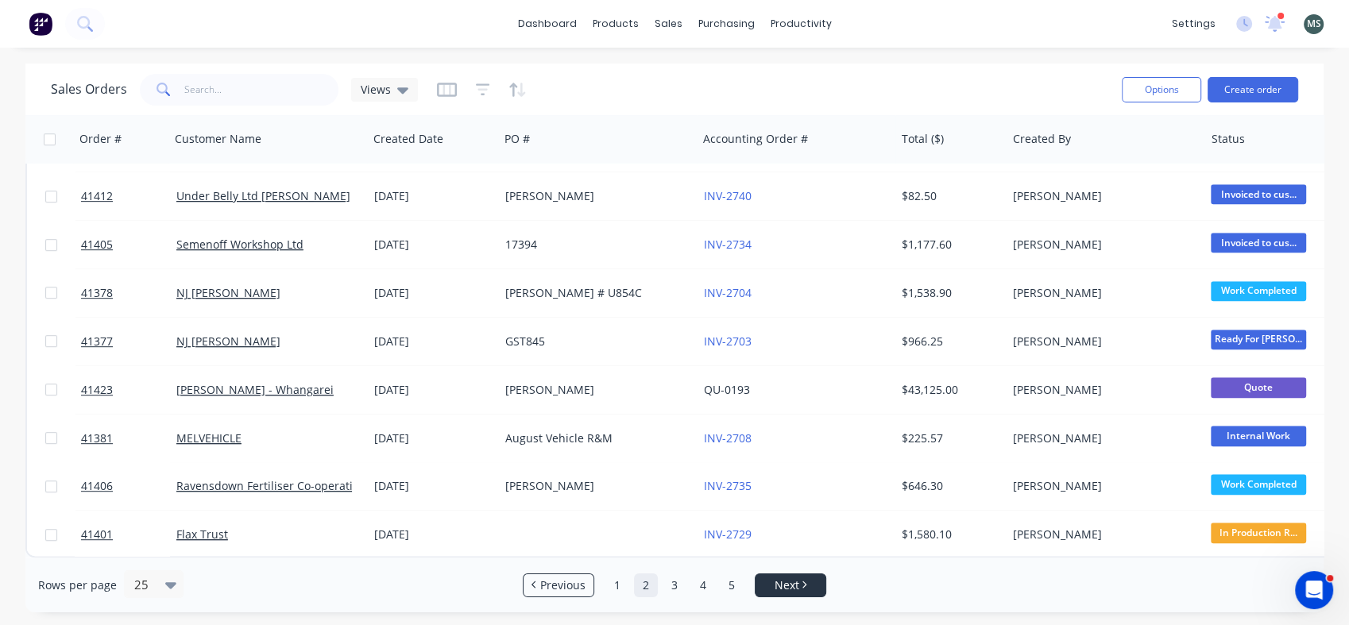
click at [788, 588] on span "Next" at bounding box center [786, 586] width 25 height 16
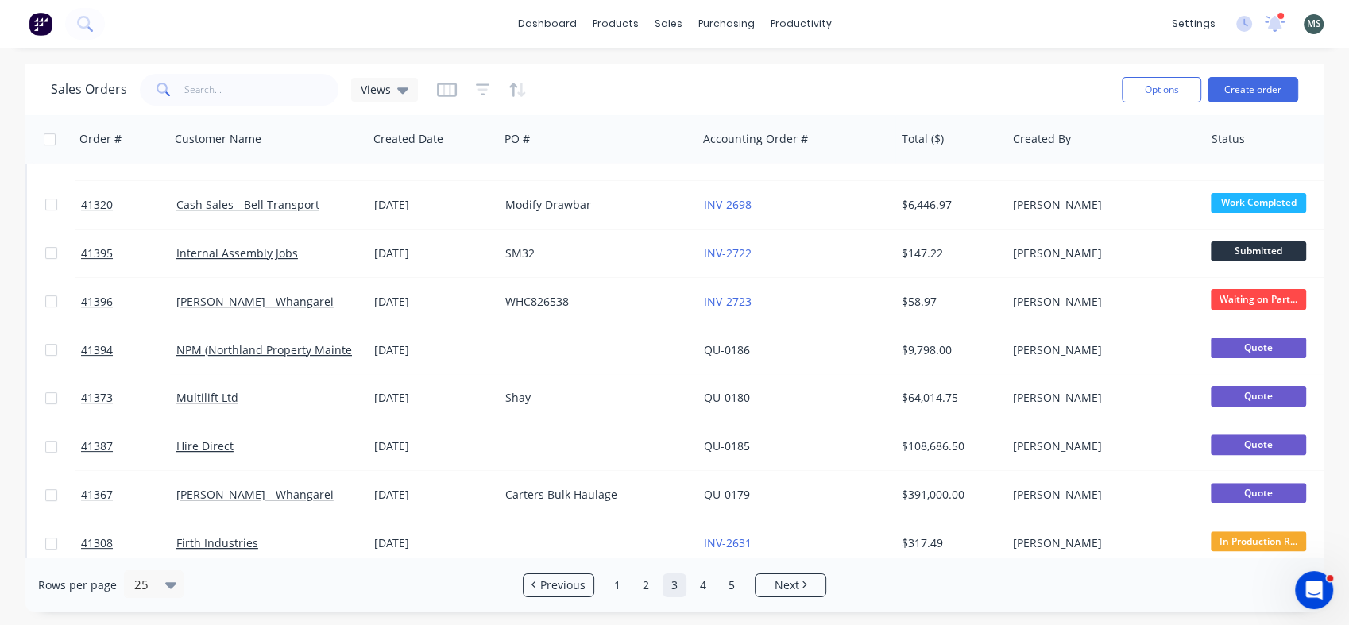
scroll to position [500, 0]
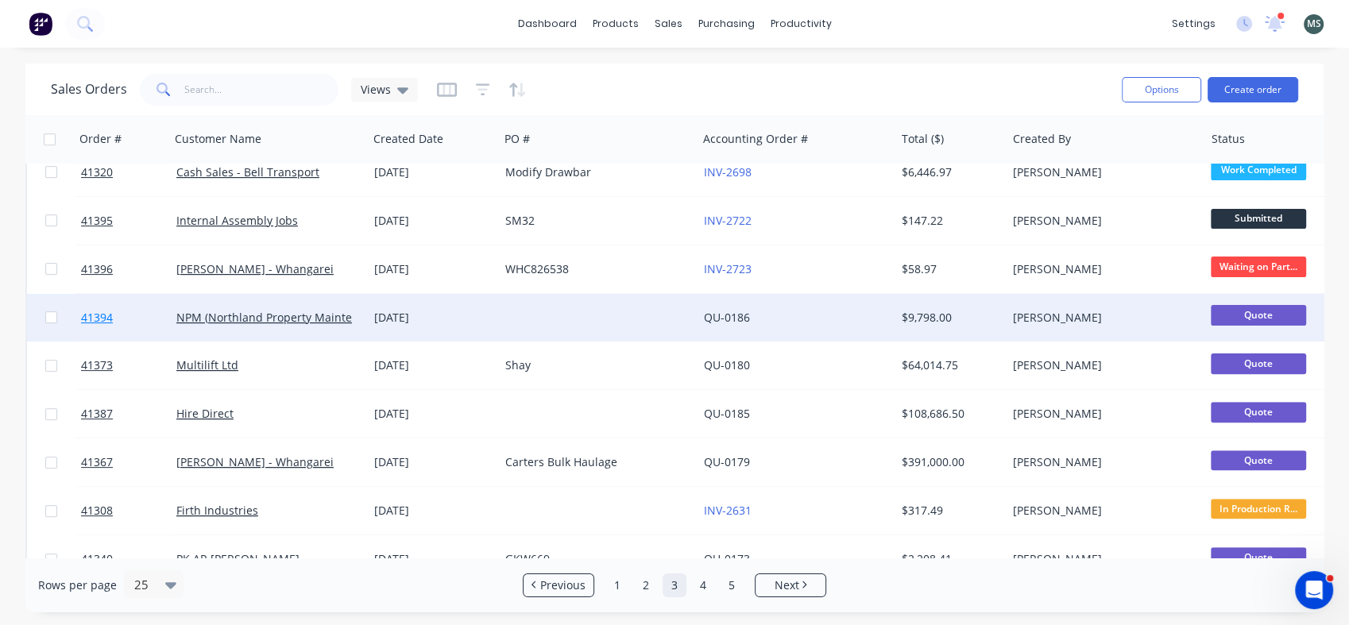
click at [117, 311] on link "41394" at bounding box center [128, 318] width 95 height 48
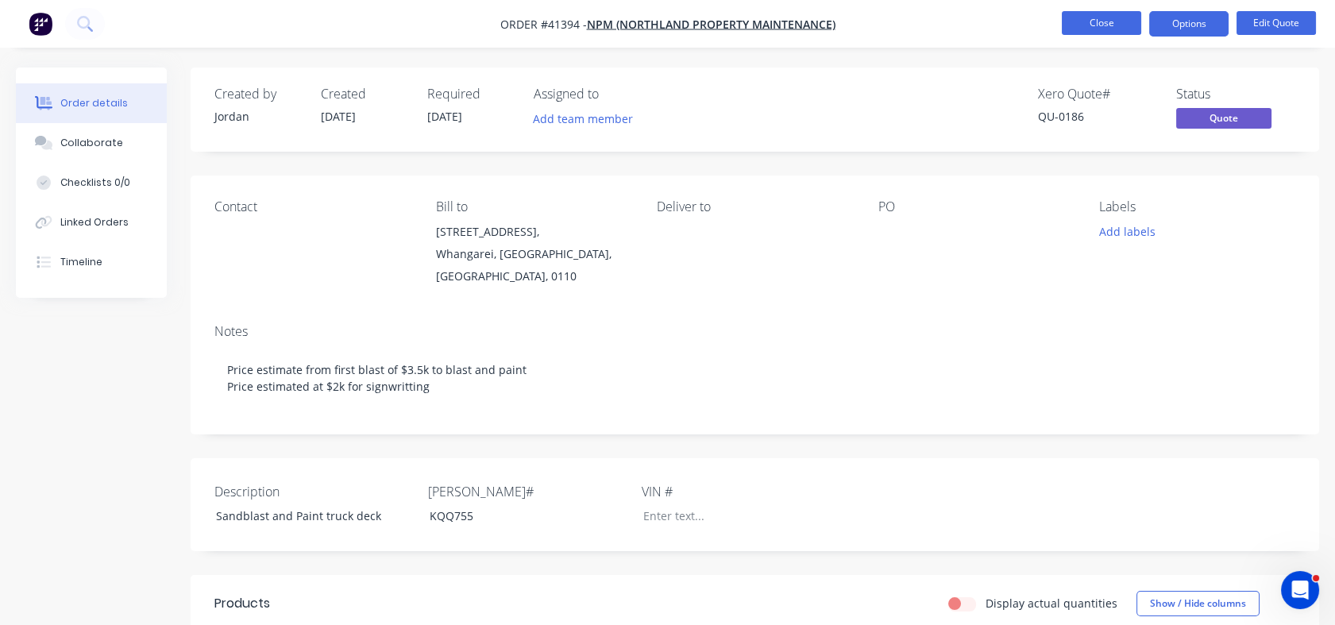
click at [1090, 18] on button "Close" at bounding box center [1101, 23] width 79 height 24
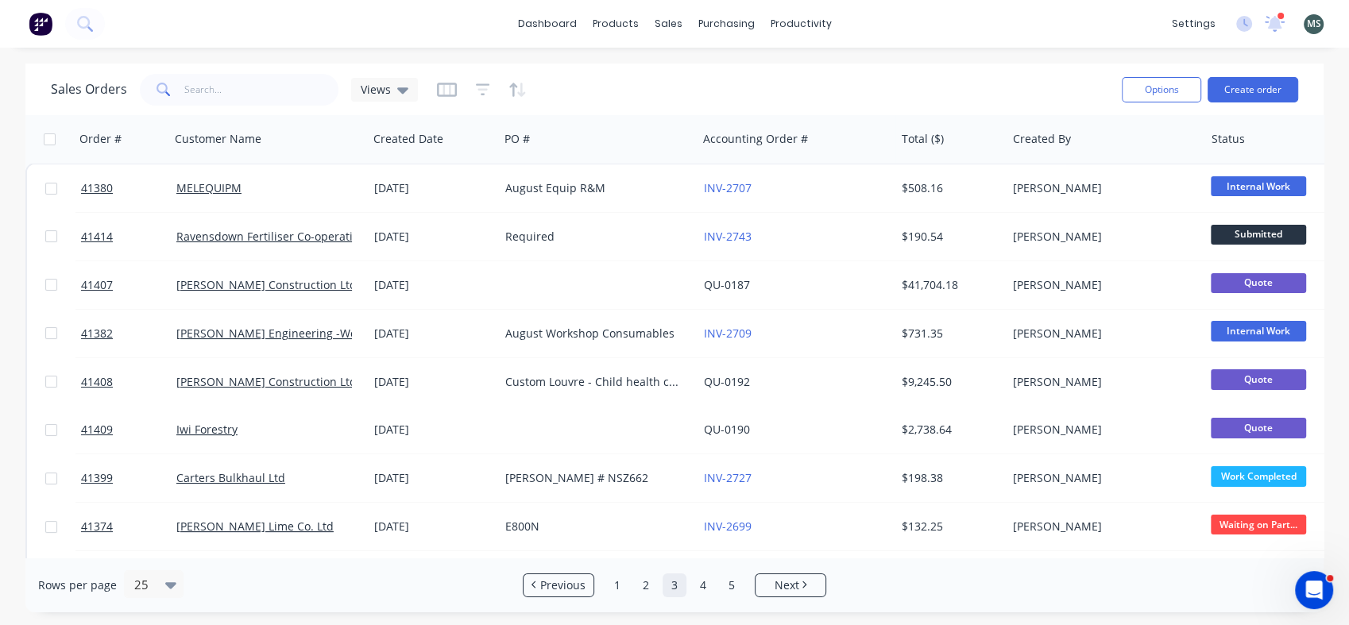
drag, startPoint x: 1347, startPoint y: 225, endPoint x: 1351, endPoint y: 187, distance: 37.6
click at [1348, 187] on html "dashboard products sales purchasing productivity dashboard products Product Cat…" at bounding box center [674, 312] width 1349 height 625
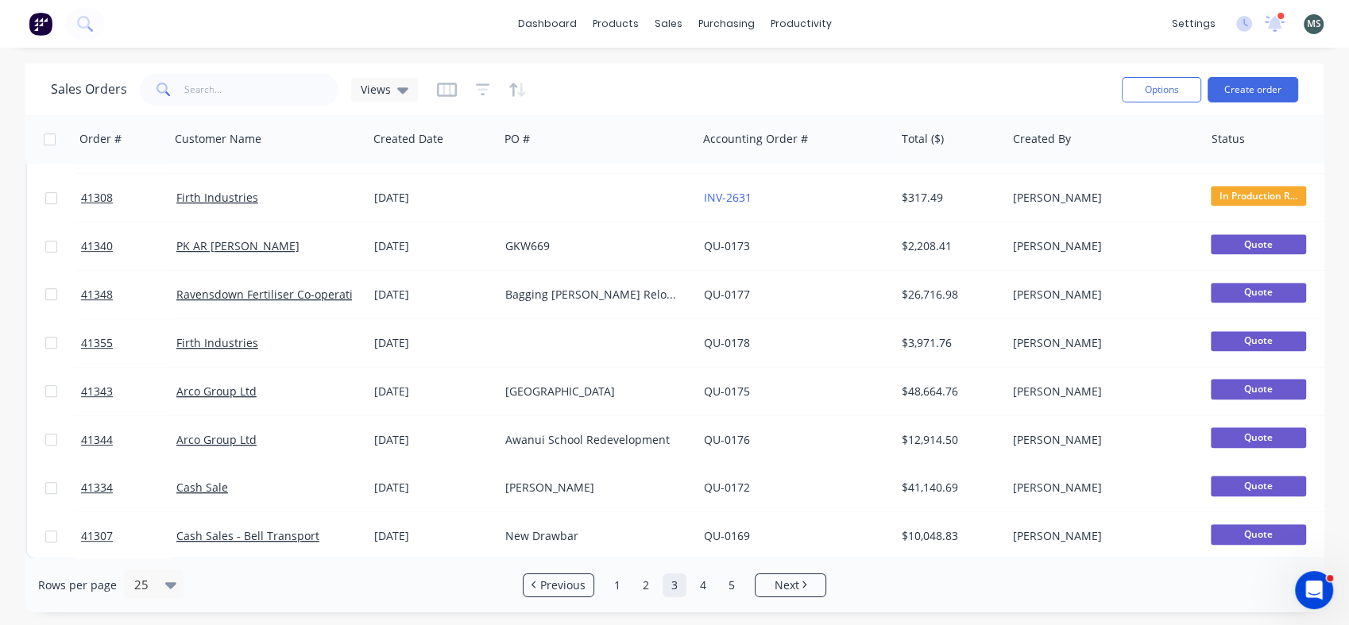
scroll to position [822, 0]
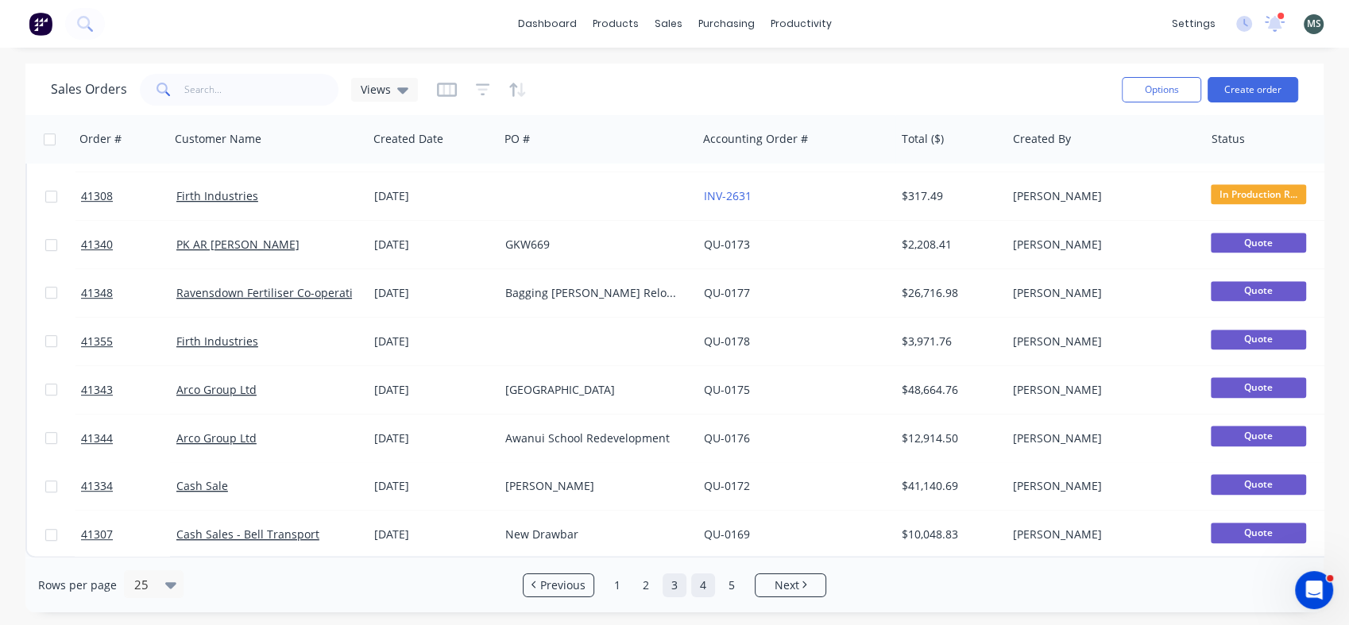
click at [701, 588] on link "4" at bounding box center [703, 586] width 24 height 24
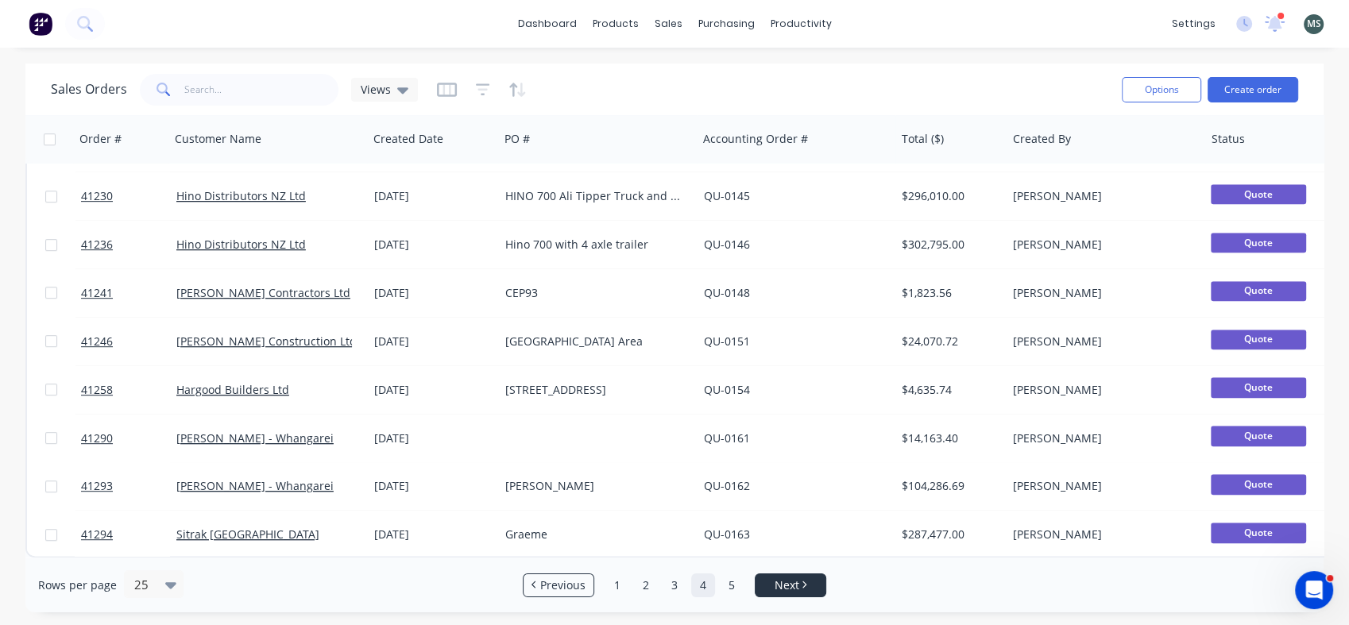
click at [794, 585] on span "Next" at bounding box center [786, 586] width 25 height 16
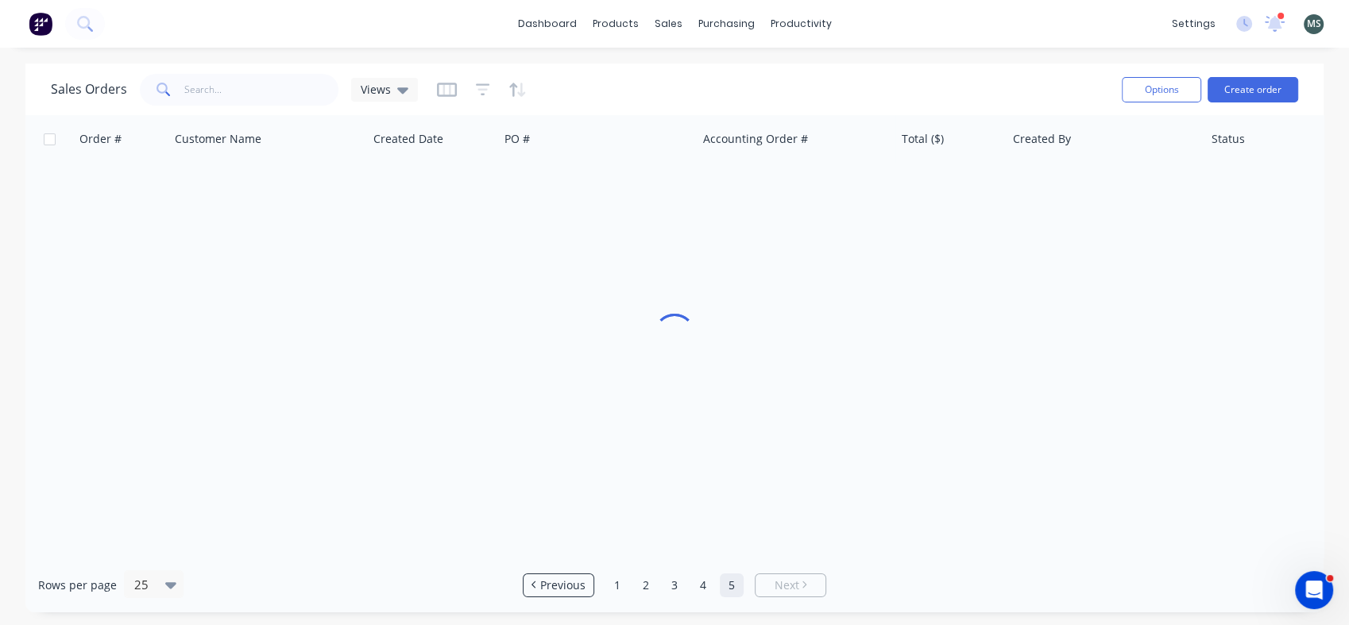
scroll to position [0, 0]
